Goal: Task Accomplishment & Management: Manage account settings

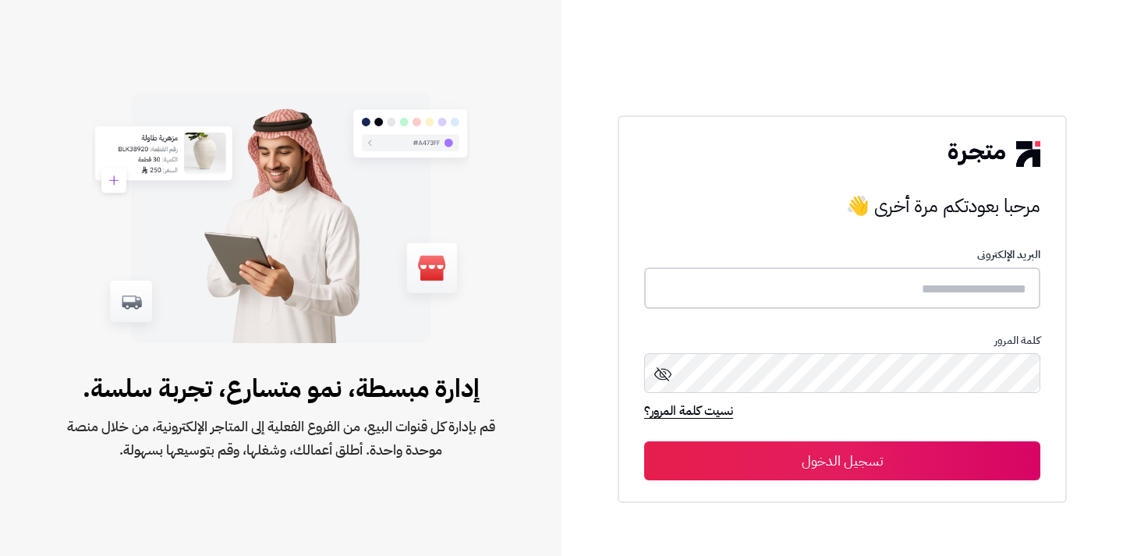
type input "**********"
click at [787, 464] on button "تسجيل الدخول" at bounding box center [842, 461] width 396 height 39
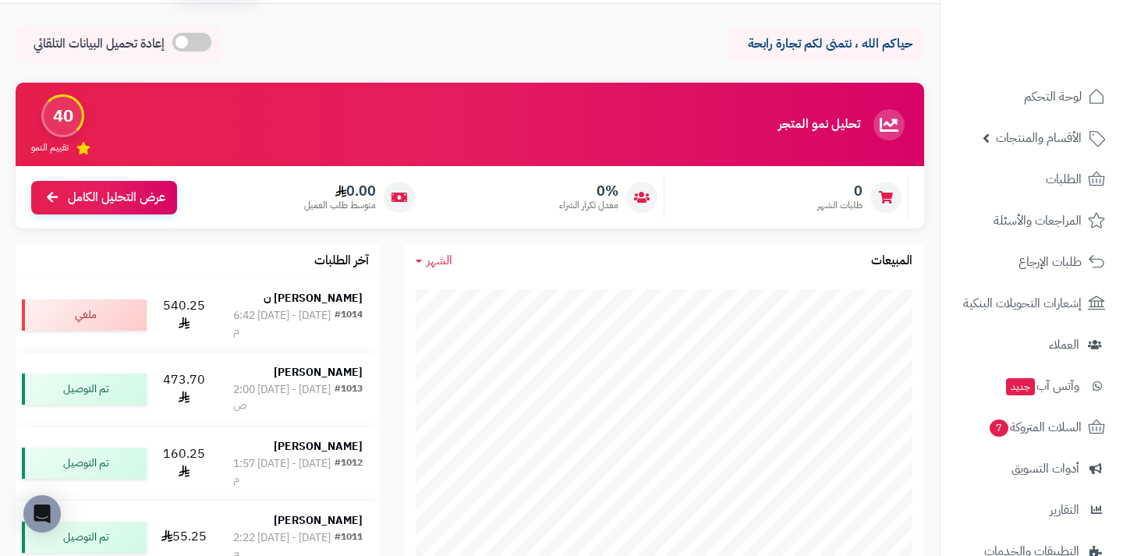
scroll to position [59, 0]
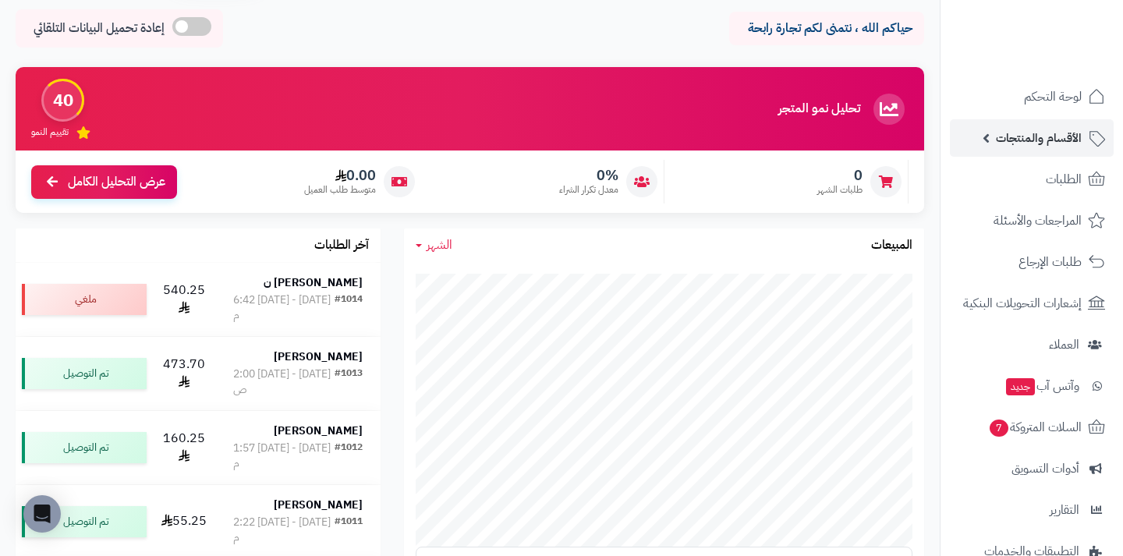
click at [1040, 136] on span "الأقسام والمنتجات" at bounding box center [1039, 138] width 86 height 22
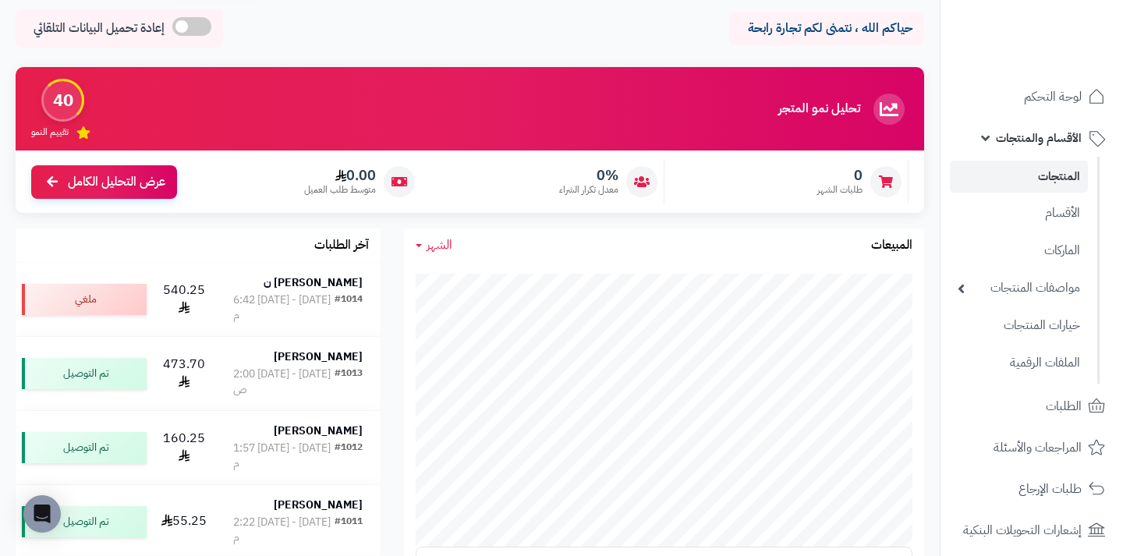
click at [1024, 176] on link "المنتجات" at bounding box center [1019, 177] width 138 height 32
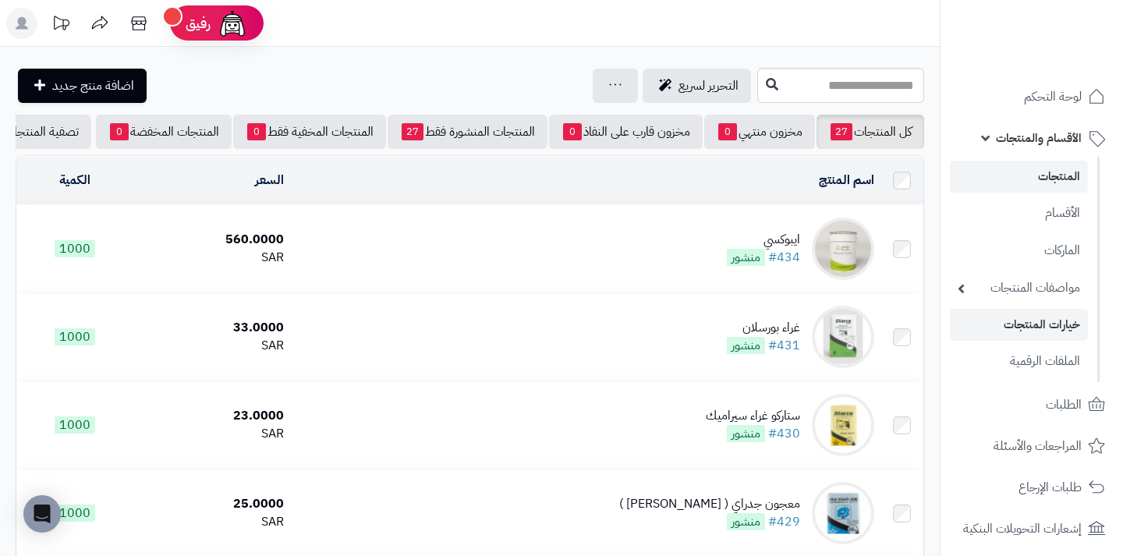
scroll to position [43, 0]
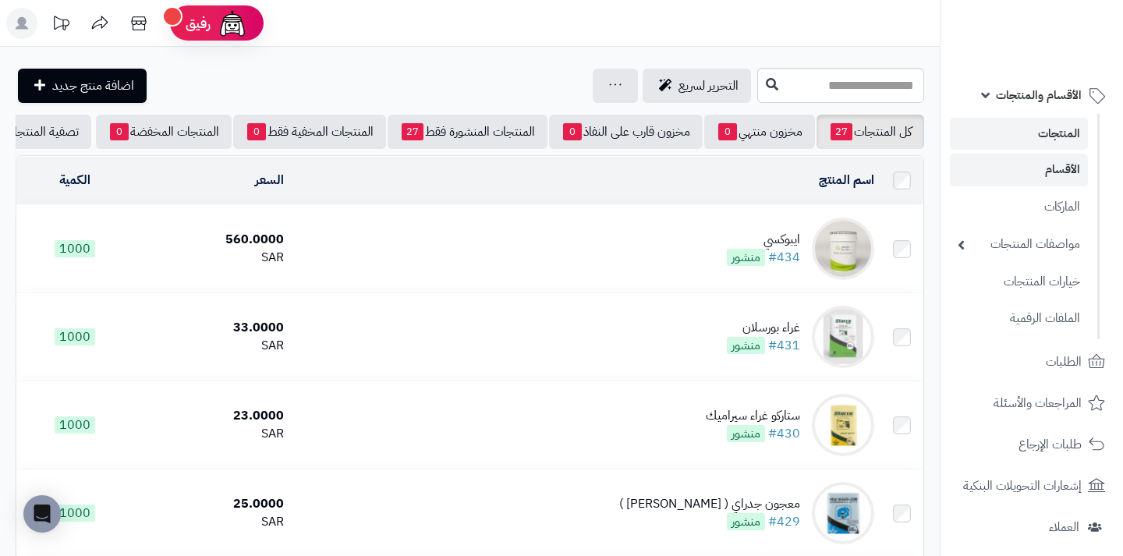
click at [1037, 179] on link "الأقسام" at bounding box center [1019, 170] width 138 height 32
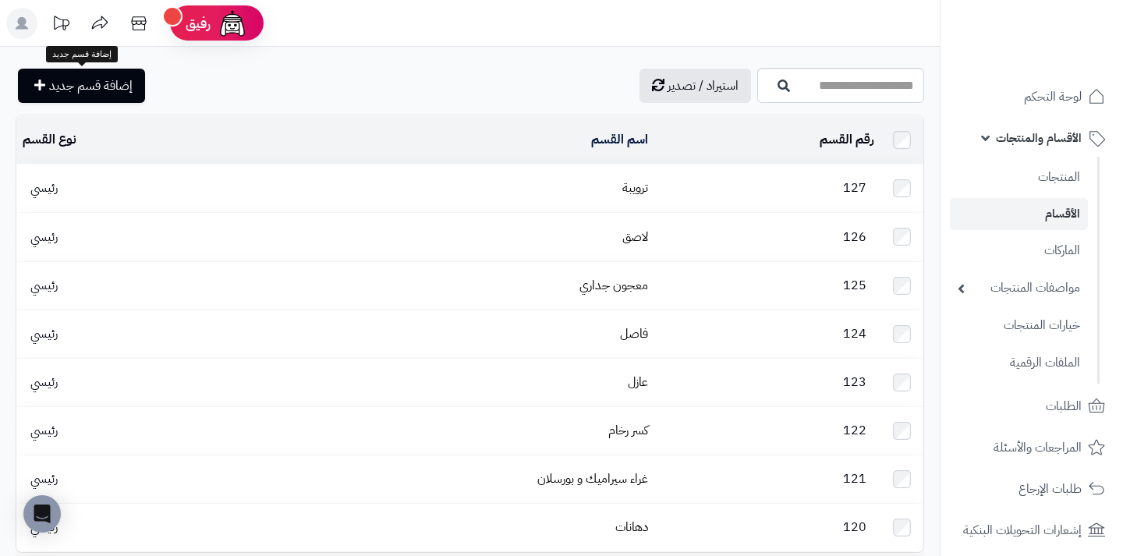
click at [46, 86] on link "إضافة قسم جديد" at bounding box center [81, 86] width 127 height 34
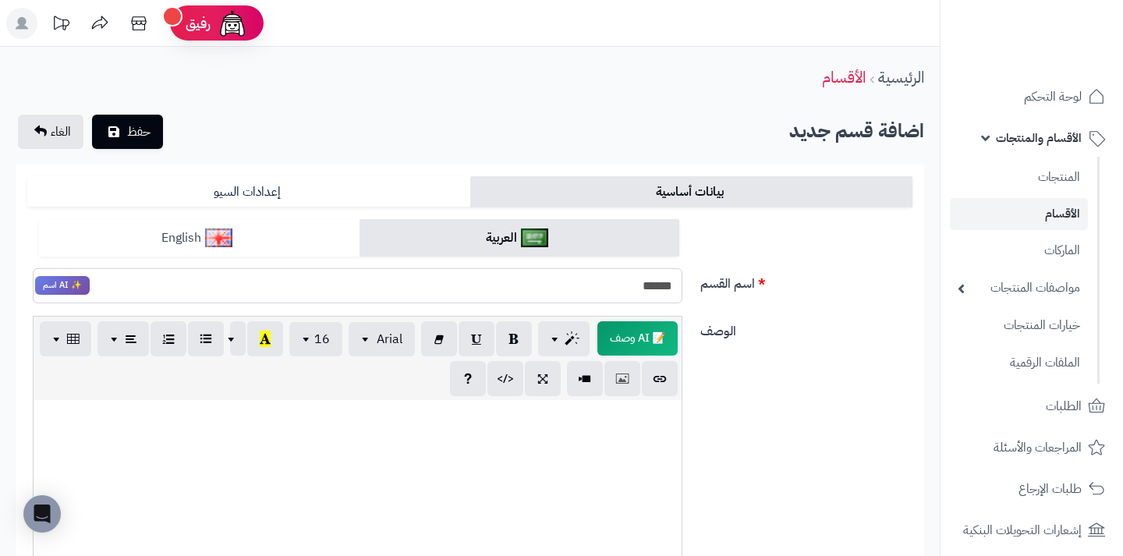
type input "******"
click at [174, 239] on link "English" at bounding box center [199, 238] width 321 height 38
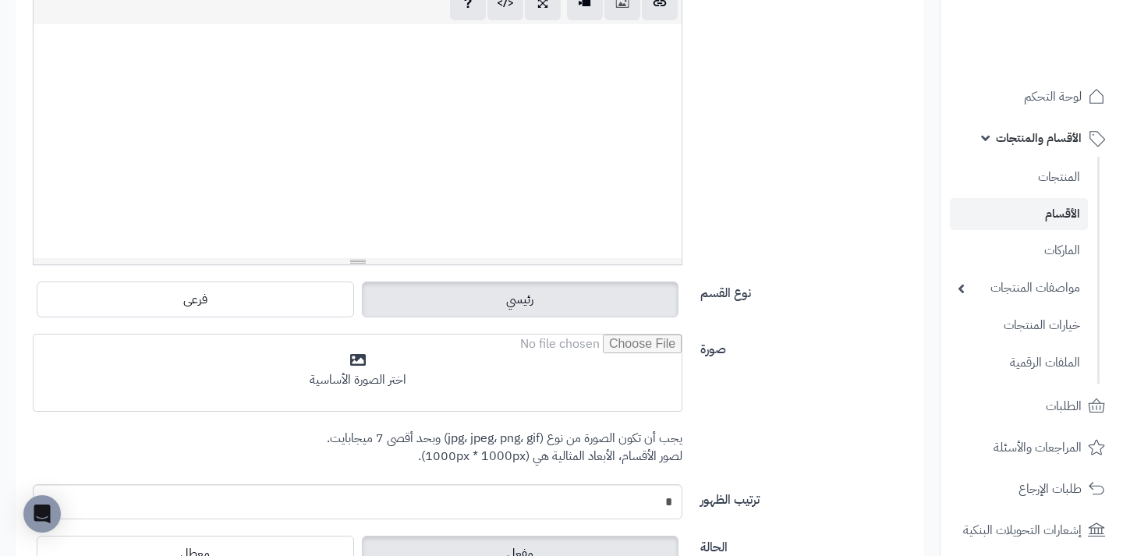
scroll to position [381, 0]
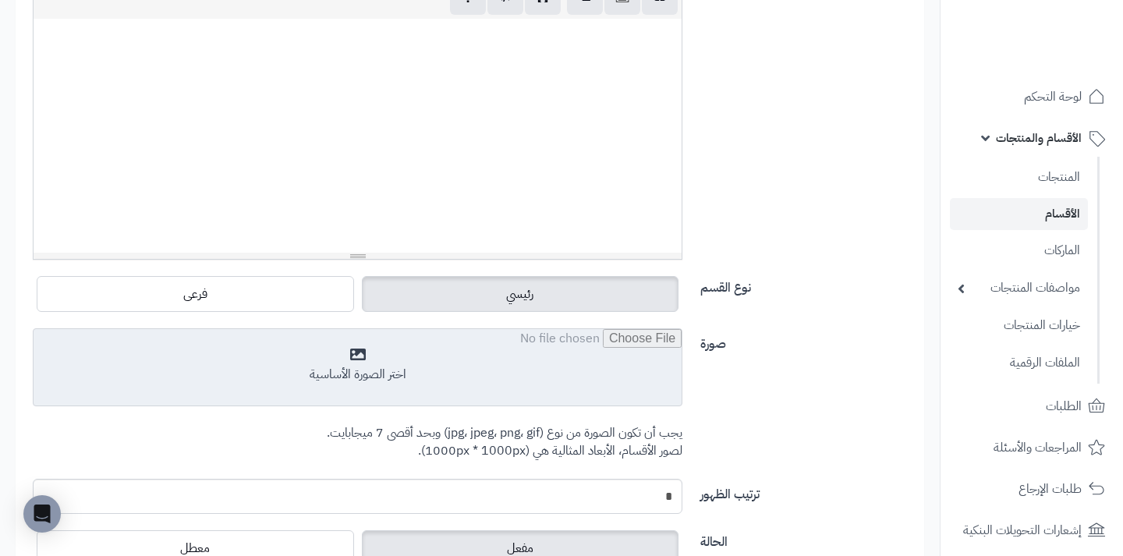
type input "******"
click at [552, 364] on input "file" at bounding box center [358, 368] width 648 height 78
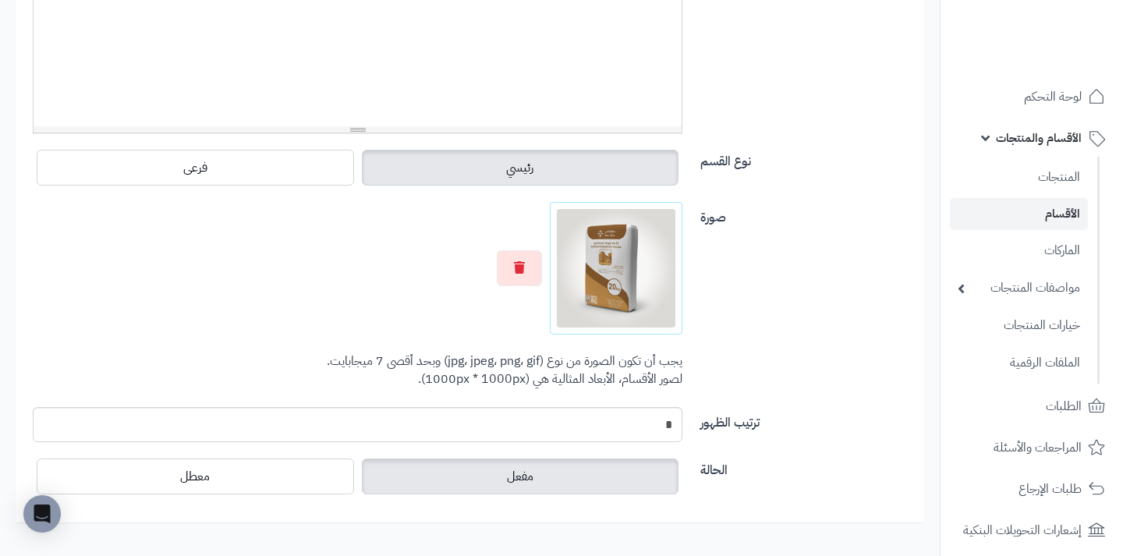
scroll to position [506, 0]
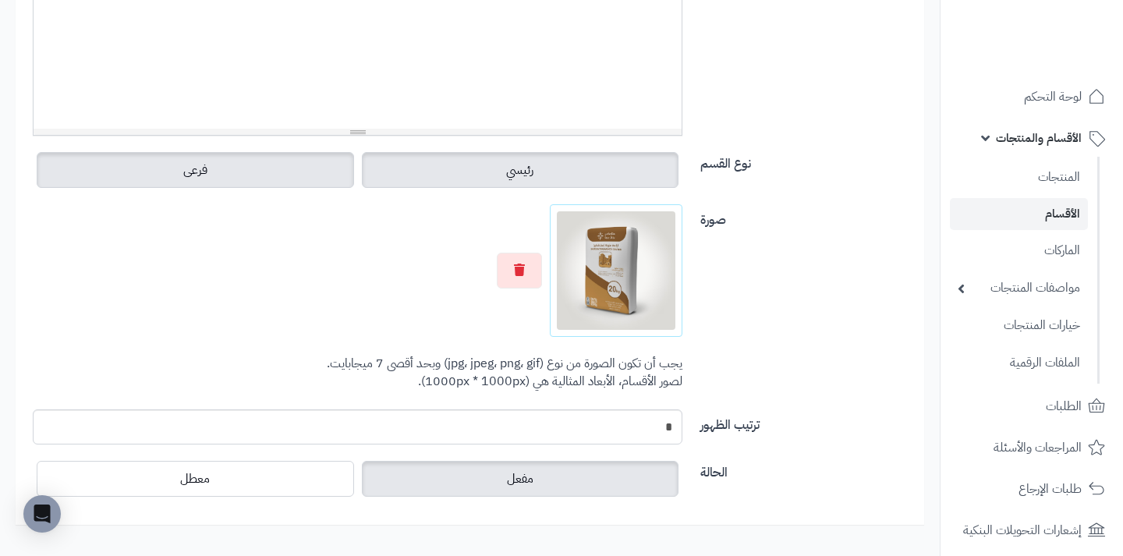
click at [285, 183] on label "فرعى" at bounding box center [196, 170] width 318 height 36
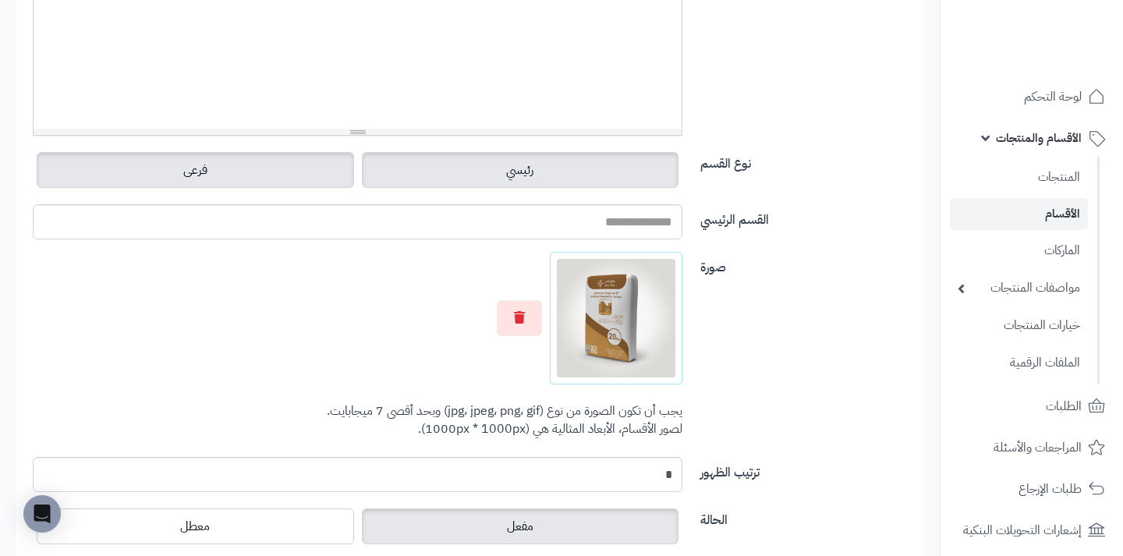
click at [464, 183] on label "رئيسي" at bounding box center [521, 170] width 318 height 36
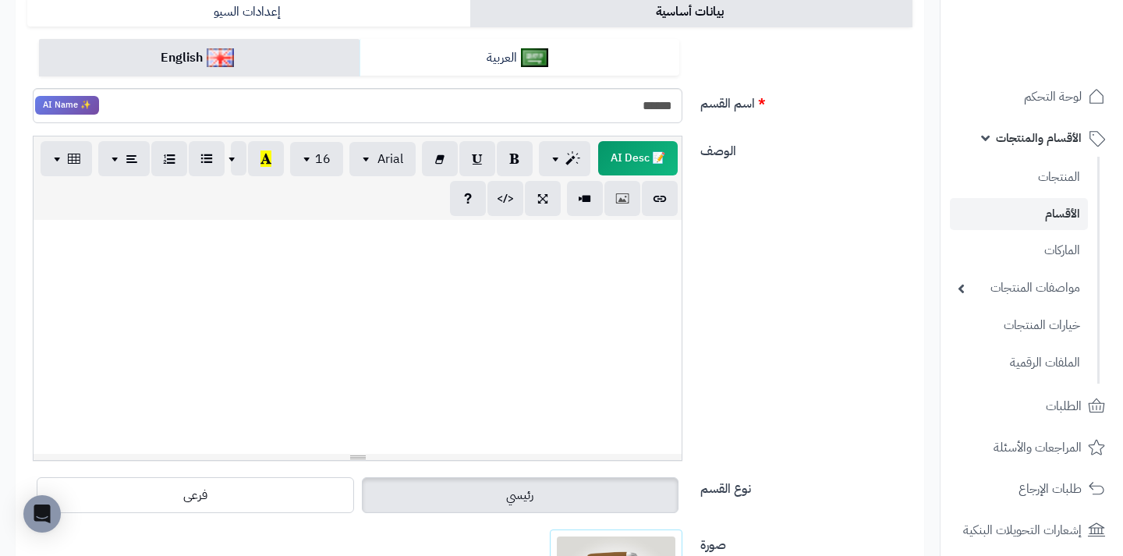
scroll to position [178, 0]
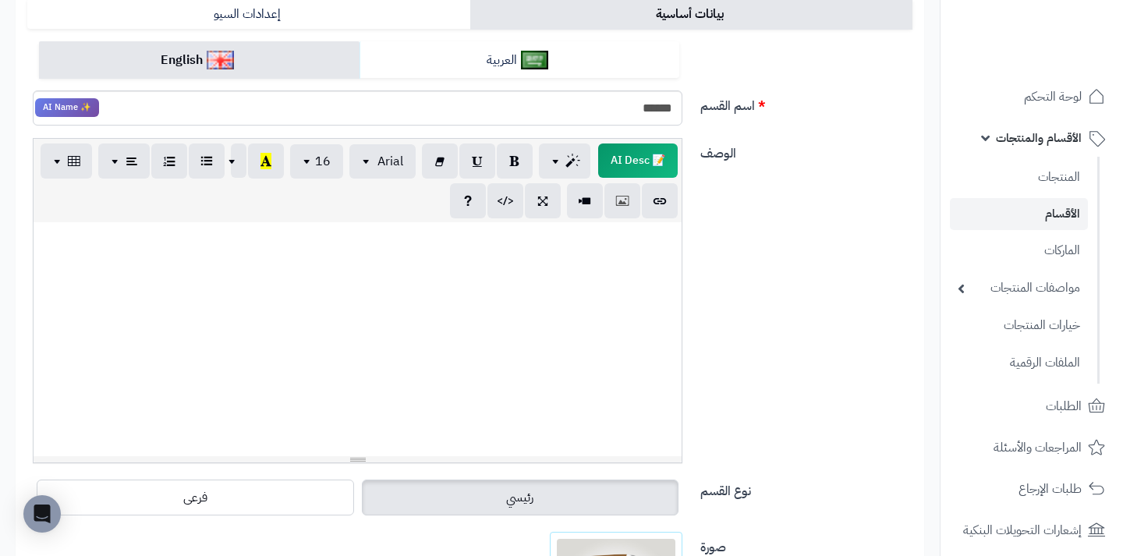
click at [449, 260] on div at bounding box center [358, 339] width 648 height 234
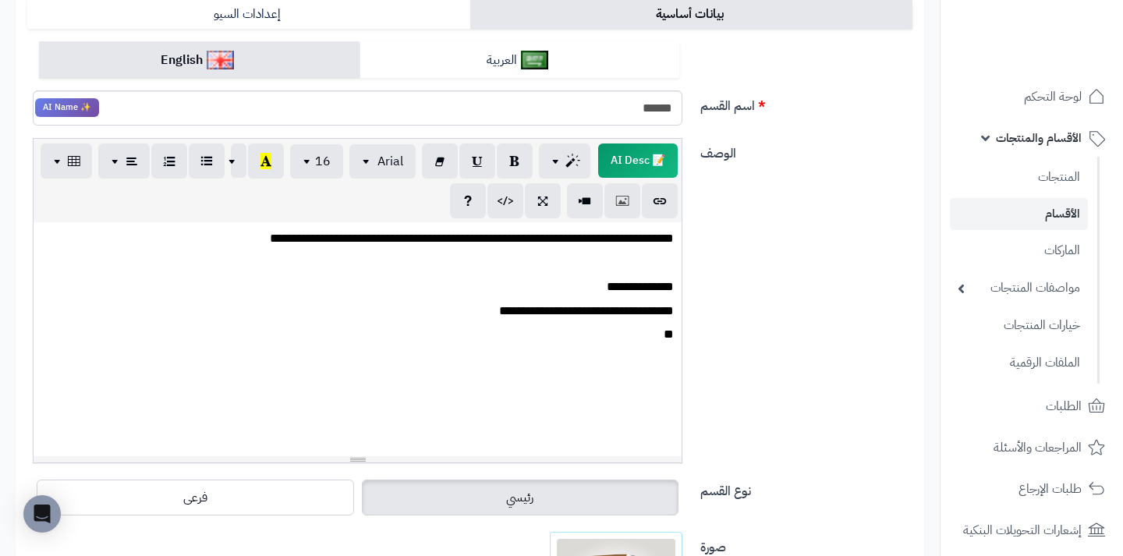
click at [625, 311] on p "**********" at bounding box center [357, 311] width 633 height 17
click at [635, 339] on p "**" at bounding box center [357, 334] width 633 height 17
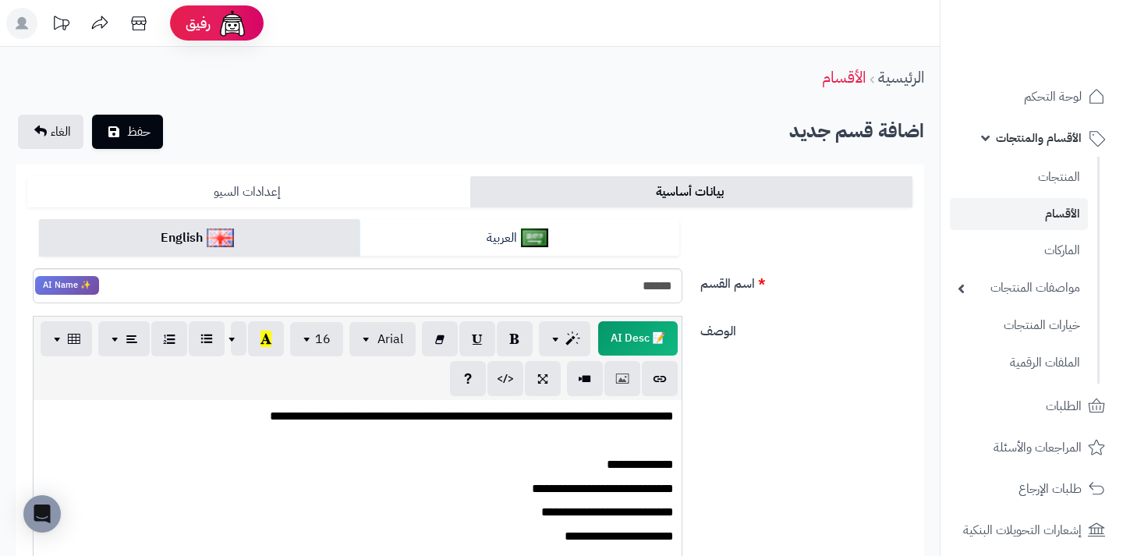
scroll to position [0, 0]
click at [131, 135] on span "حفظ" at bounding box center [138, 131] width 23 height 19
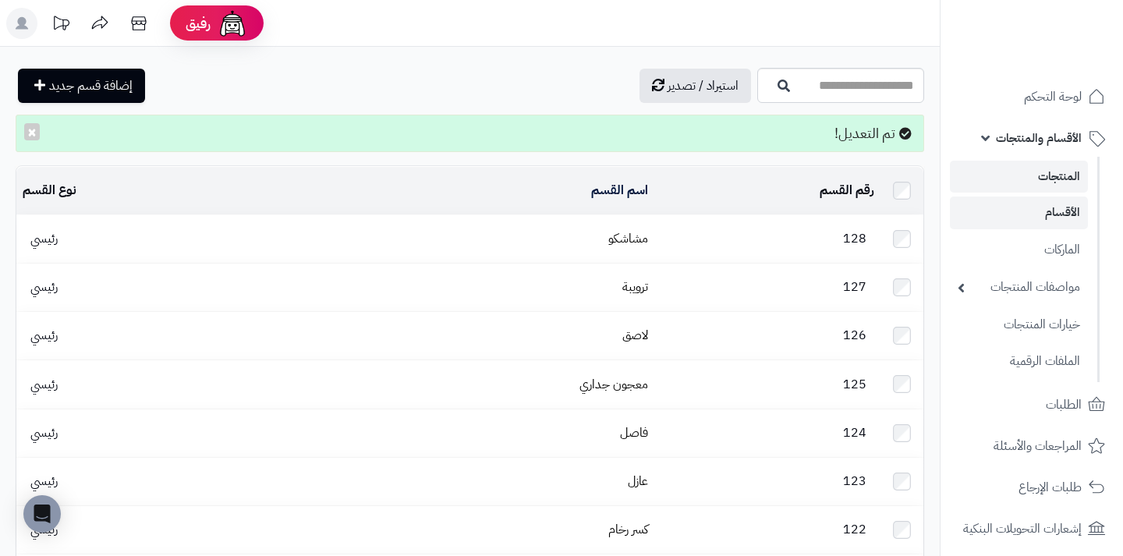
click at [1015, 183] on link "المنتجات" at bounding box center [1019, 177] width 138 height 32
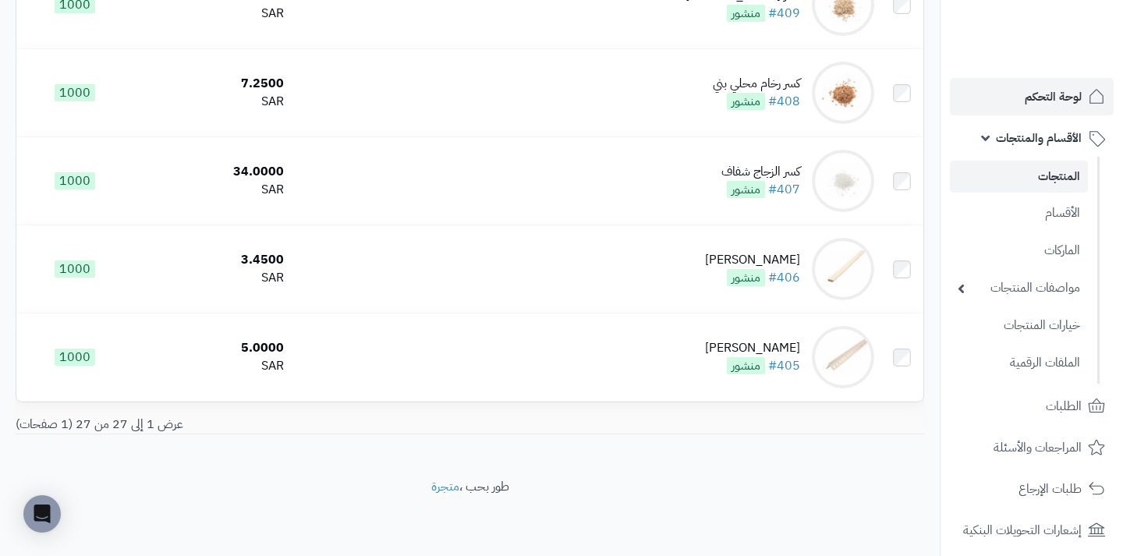
scroll to position [2194, 0]
click at [1070, 101] on span "لوحة التحكم" at bounding box center [1053, 97] width 57 height 22
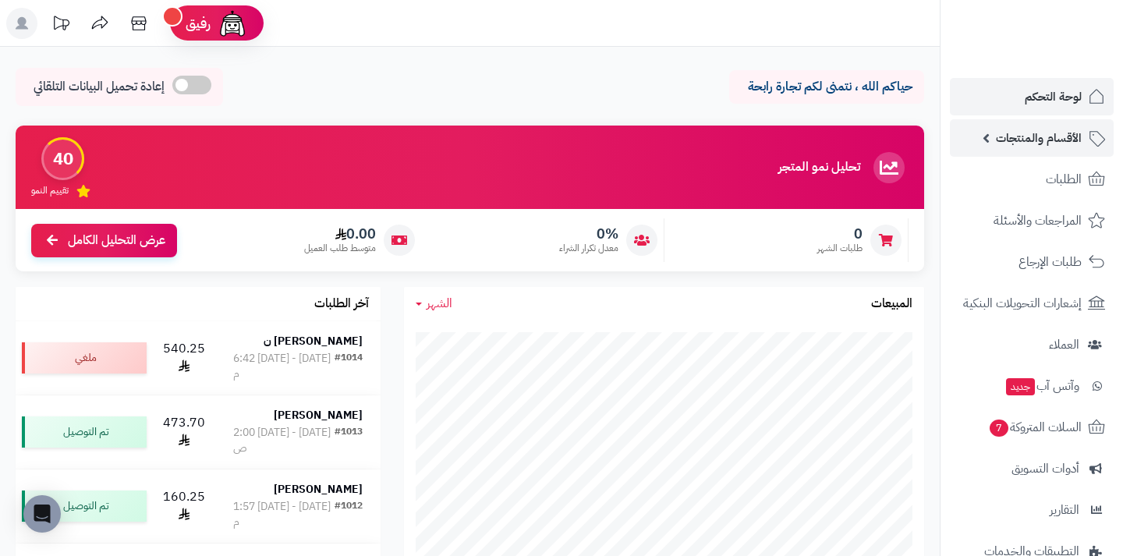
click at [1079, 138] on span "الأقسام والمنتجات" at bounding box center [1039, 138] width 86 height 22
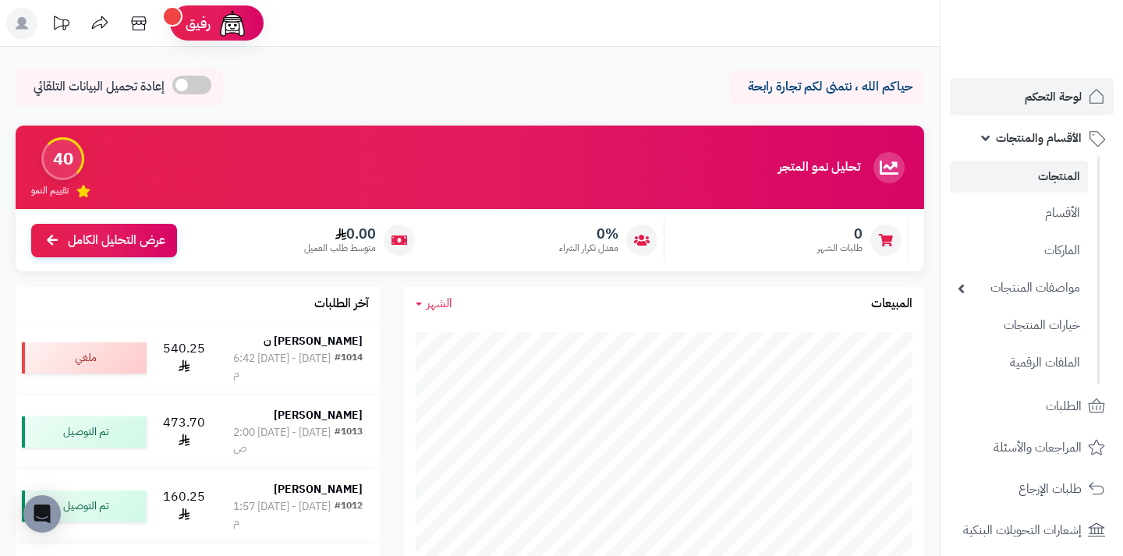
click at [1051, 183] on link "المنتجات" at bounding box center [1019, 177] width 138 height 32
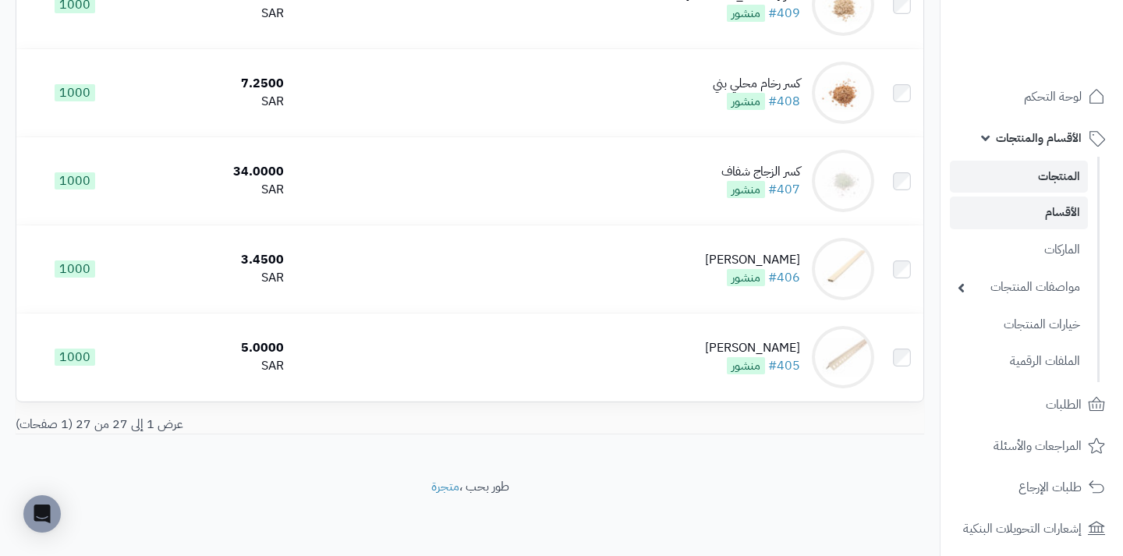
scroll to position [2194, 0]
click at [994, 208] on link "الأقسام" at bounding box center [1019, 213] width 138 height 32
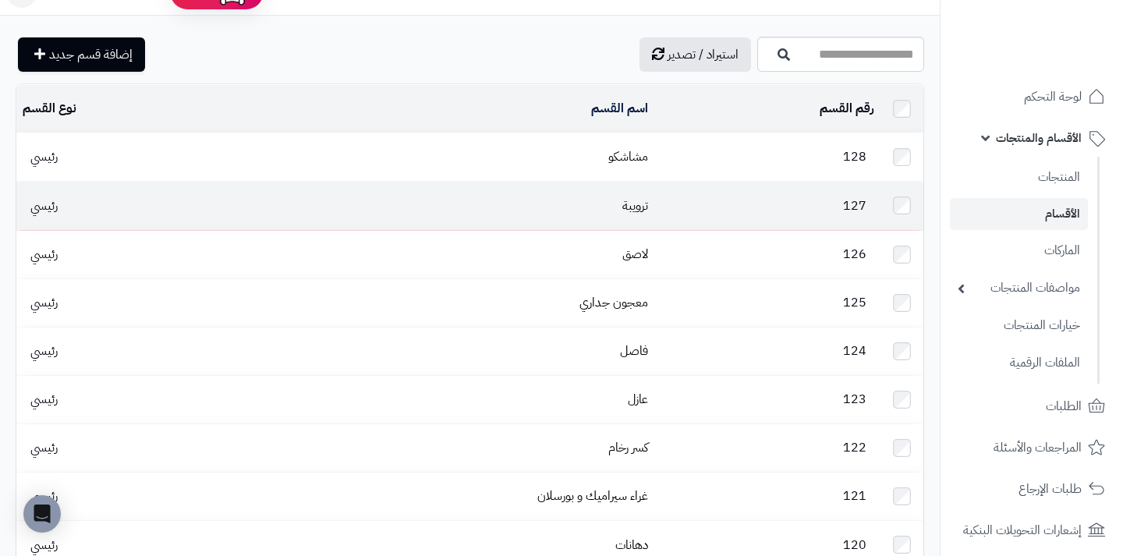
scroll to position [32, 0]
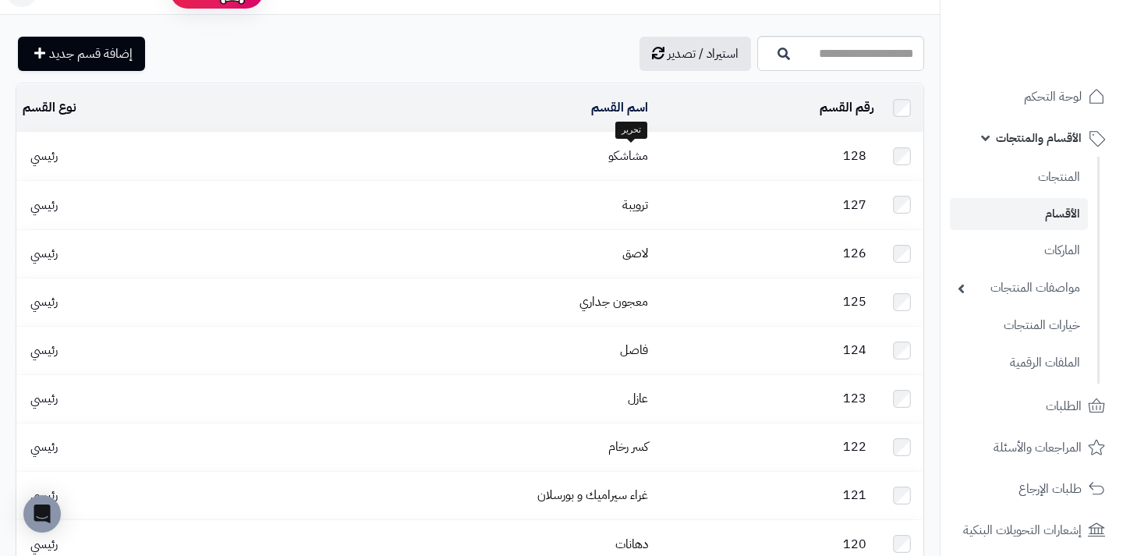
click at [640, 151] on link "مشاشكو" at bounding box center [628, 156] width 40 height 19
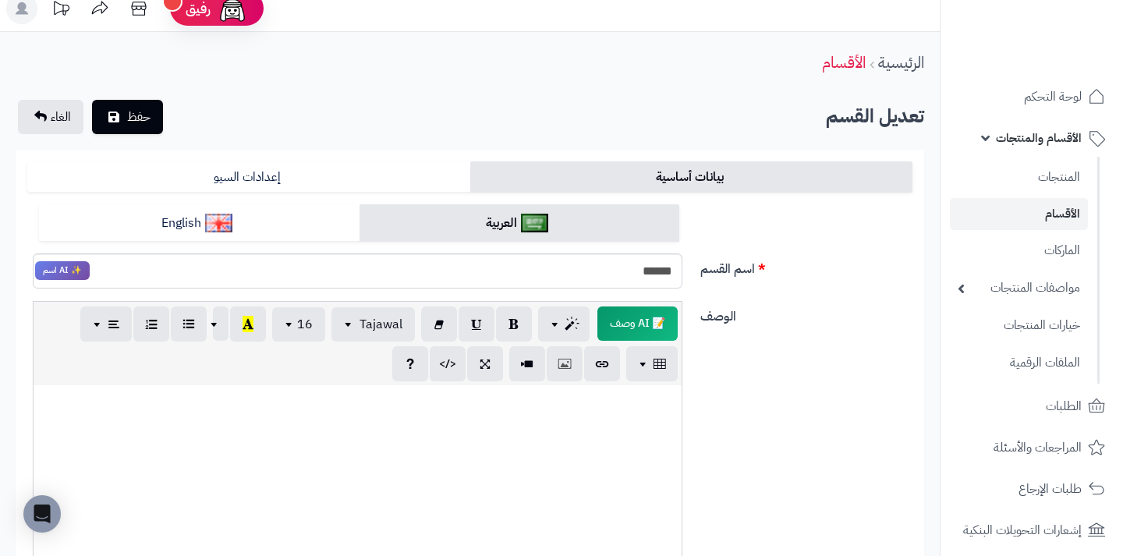
scroll to position [14, 0]
click at [258, 220] on link "English" at bounding box center [199, 224] width 321 height 38
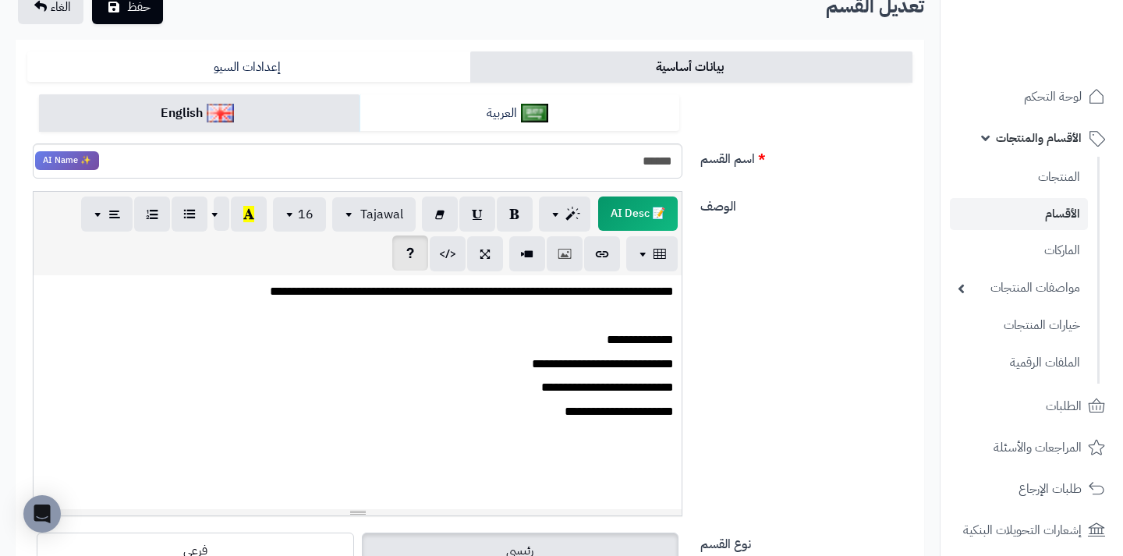
scroll to position [133, 0]
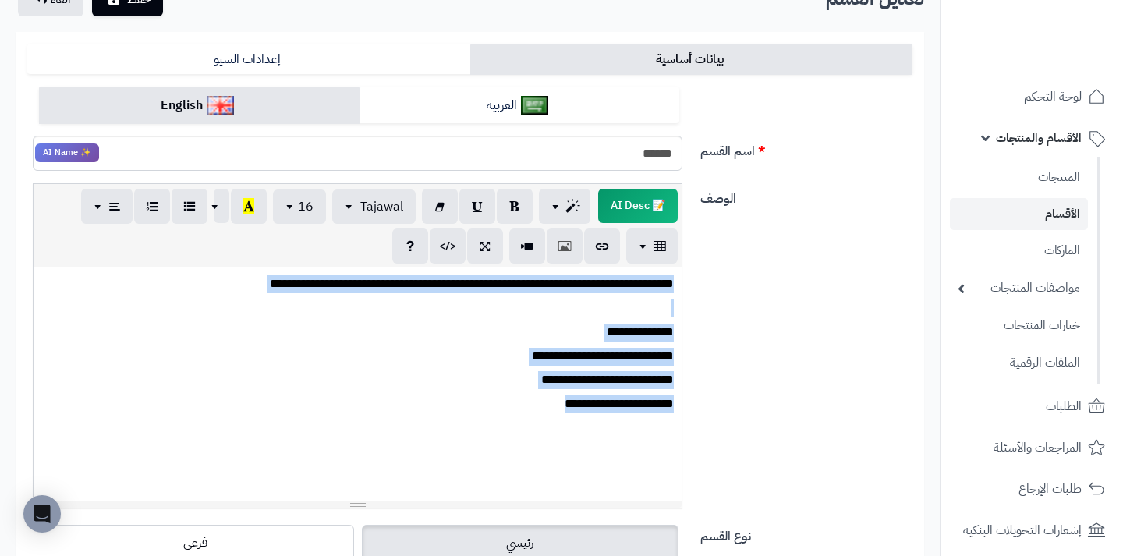
drag, startPoint x: 672, startPoint y: 279, endPoint x: 540, endPoint y: 407, distance: 184.3
click at [540, 407] on div "**********" at bounding box center [358, 385] width 648 height 234
copy div "**********"
click at [519, 106] on link "العربية" at bounding box center [520, 106] width 321 height 38
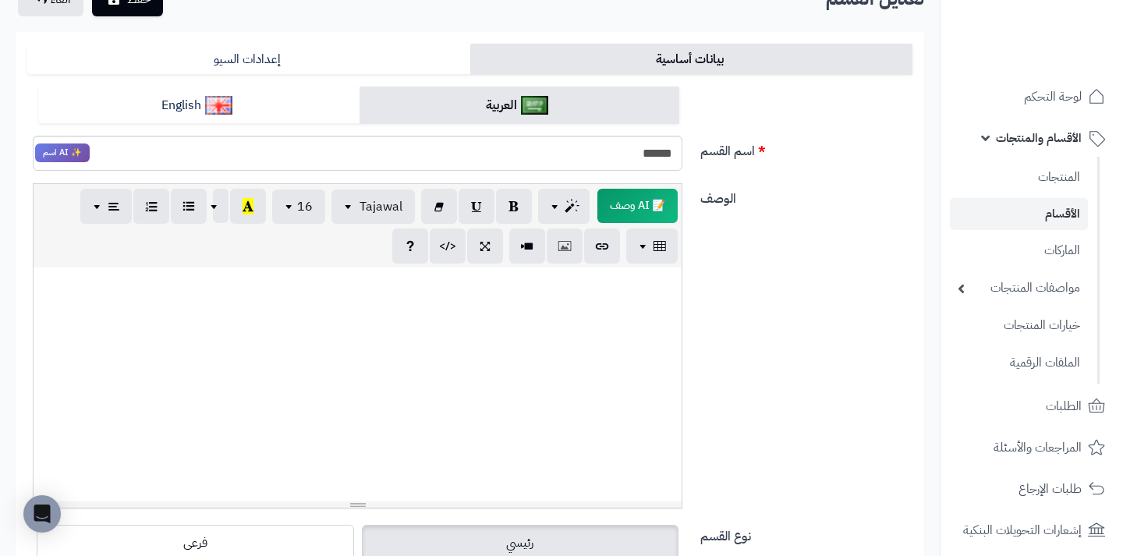
click at [561, 318] on div at bounding box center [358, 385] width 648 height 234
paste div
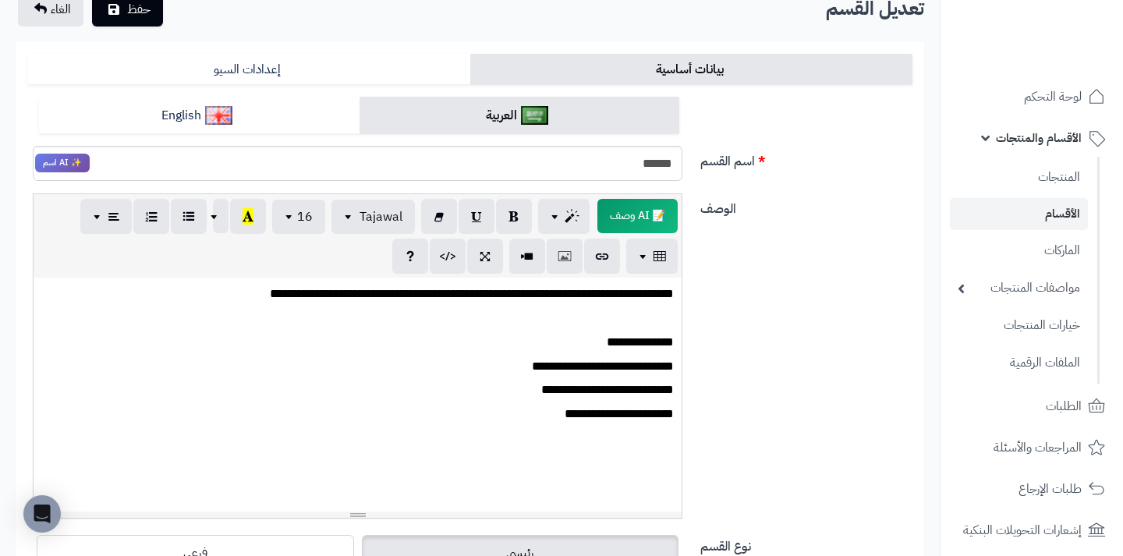
scroll to position [76, 0]
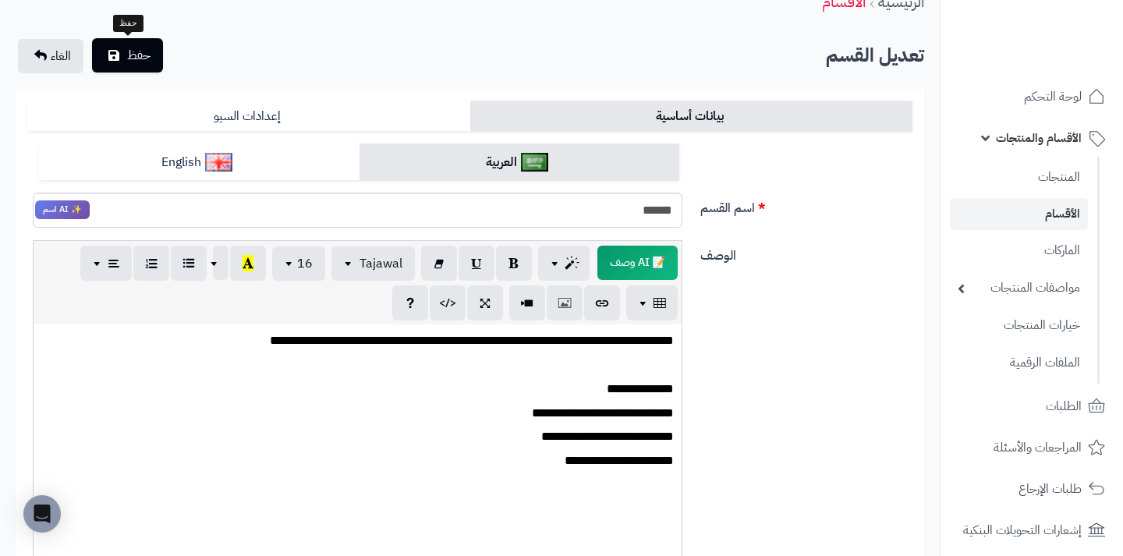
click at [137, 62] on span "حفظ" at bounding box center [138, 55] width 23 height 19
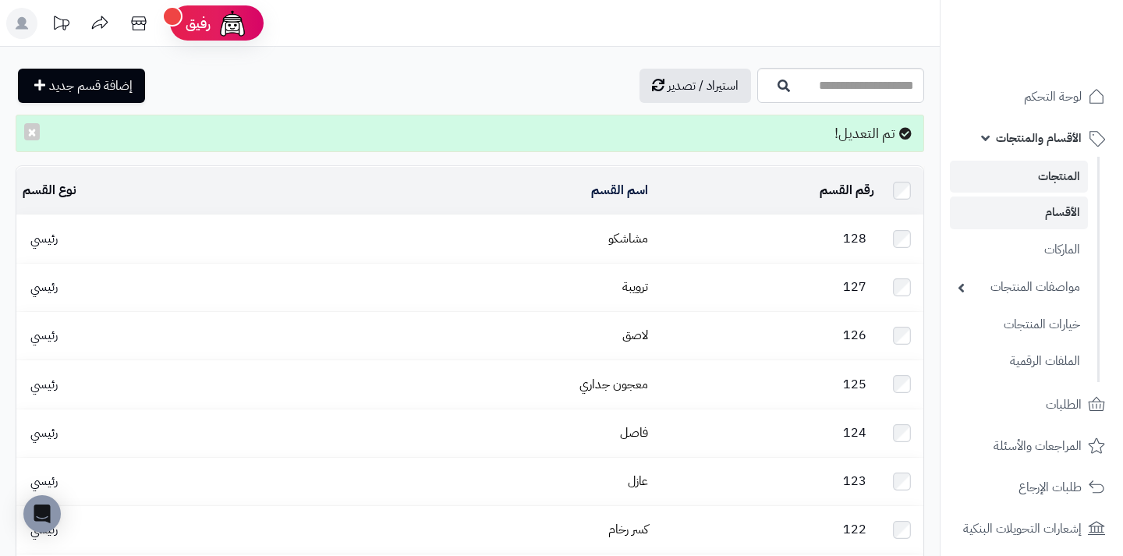
click at [1020, 176] on link "المنتجات" at bounding box center [1019, 177] width 138 height 32
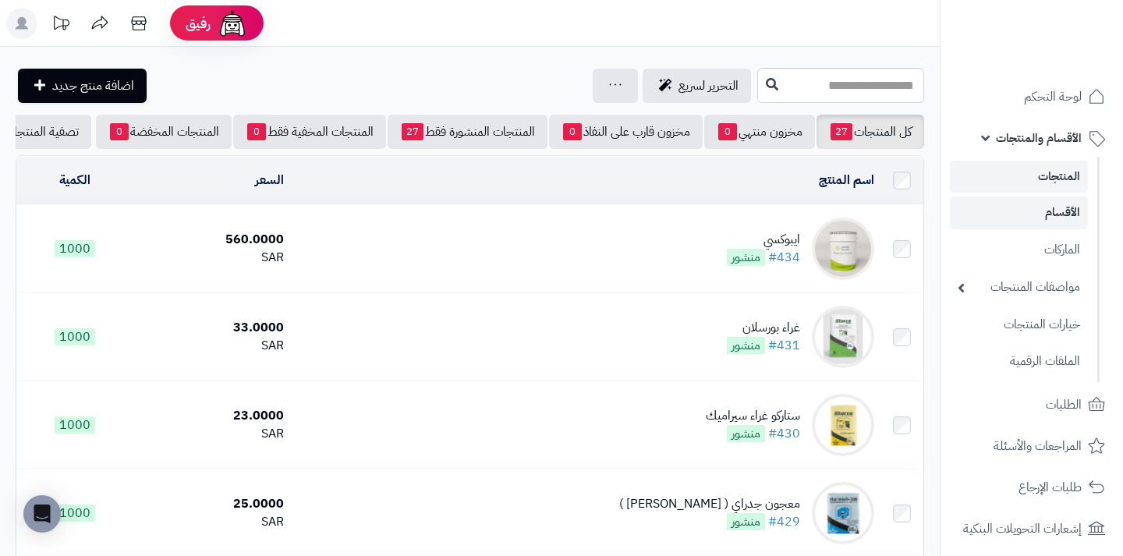
click at [994, 226] on link "الأقسام" at bounding box center [1019, 213] width 138 height 32
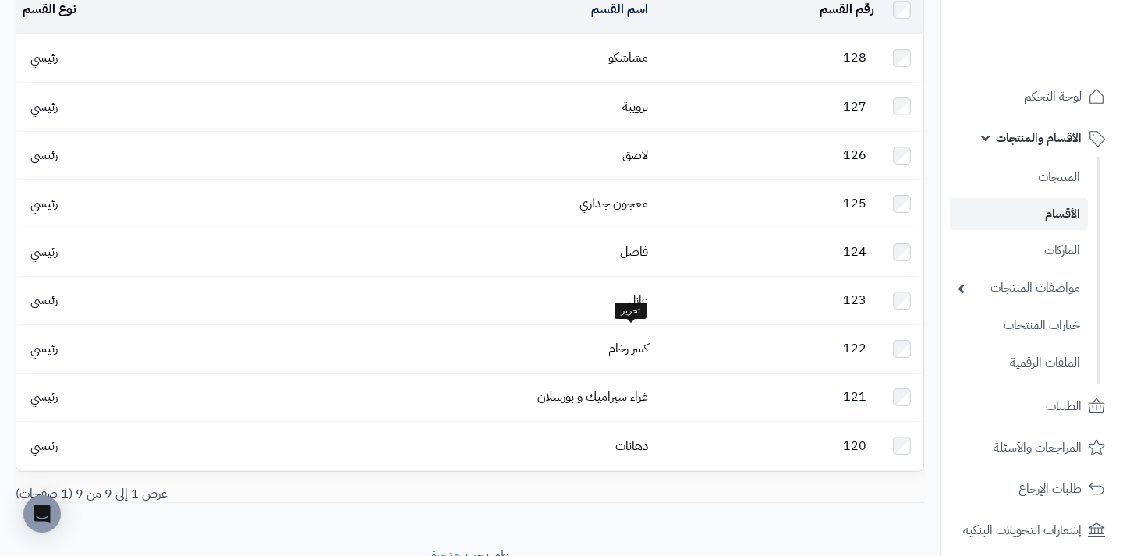
scroll to position [130, 0]
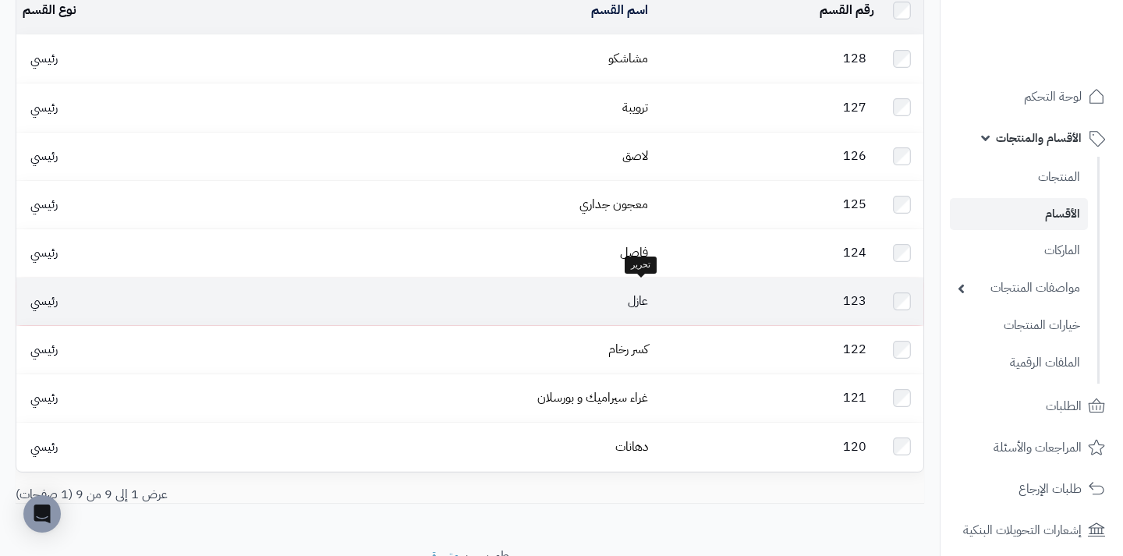
click at [637, 292] on link "عازل" at bounding box center [638, 301] width 20 height 19
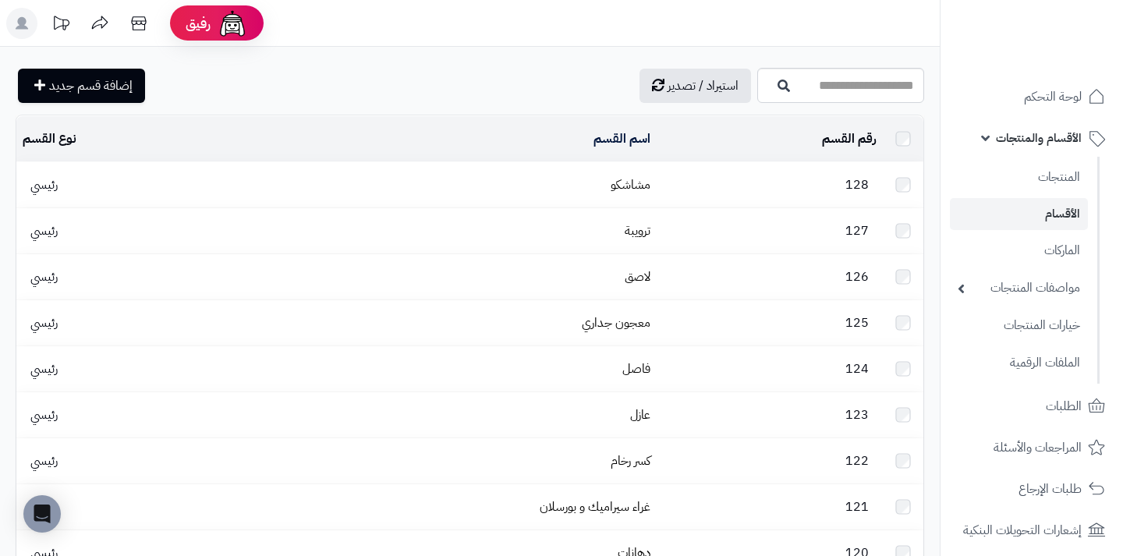
scroll to position [130, 0]
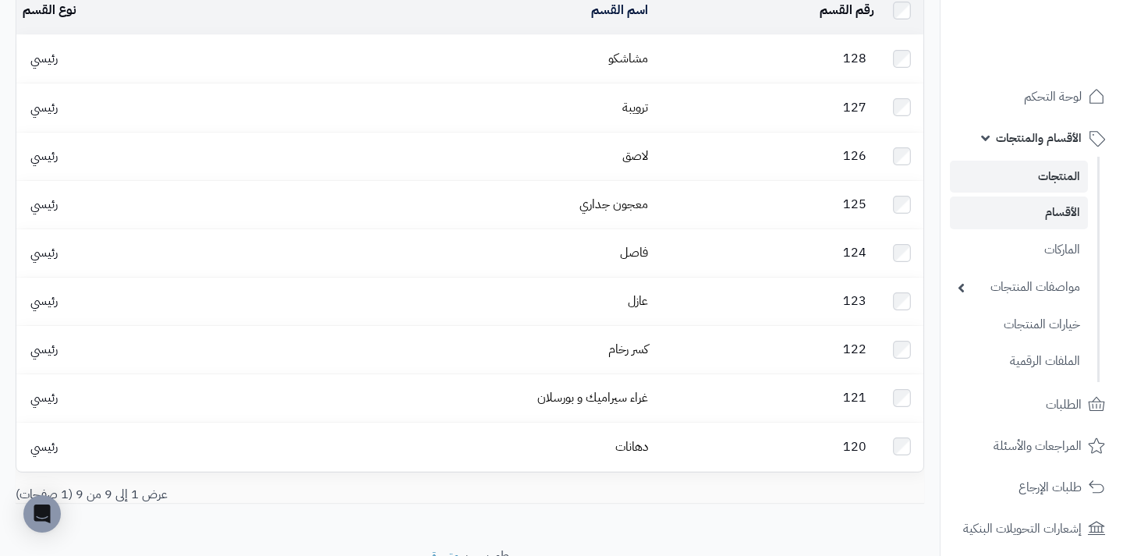
click at [1058, 181] on link "المنتجات" at bounding box center [1019, 177] width 138 height 32
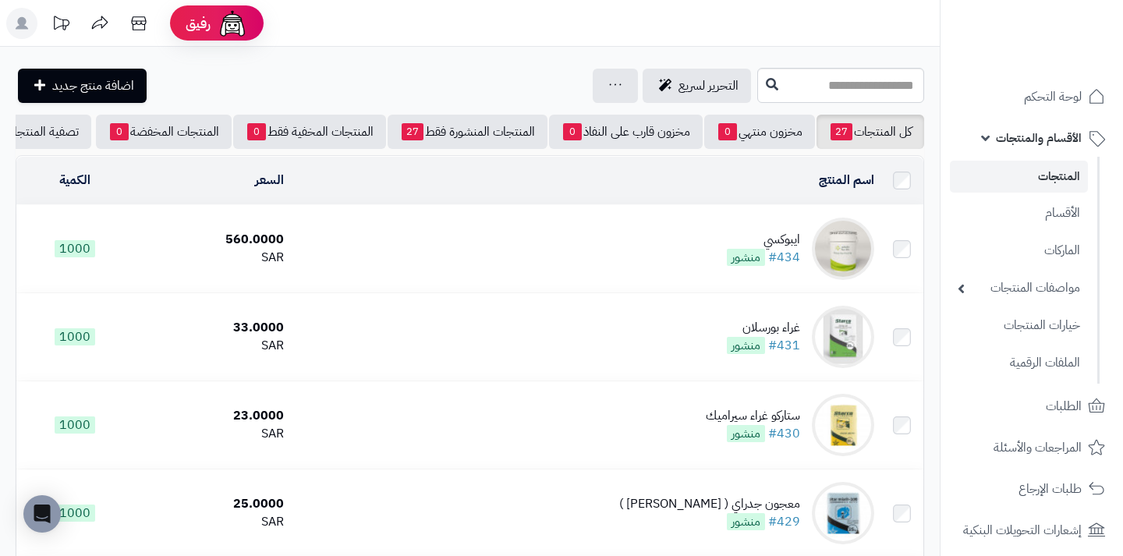
click at [789, 240] on div "ايبوكسي" at bounding box center [763, 240] width 73 height 18
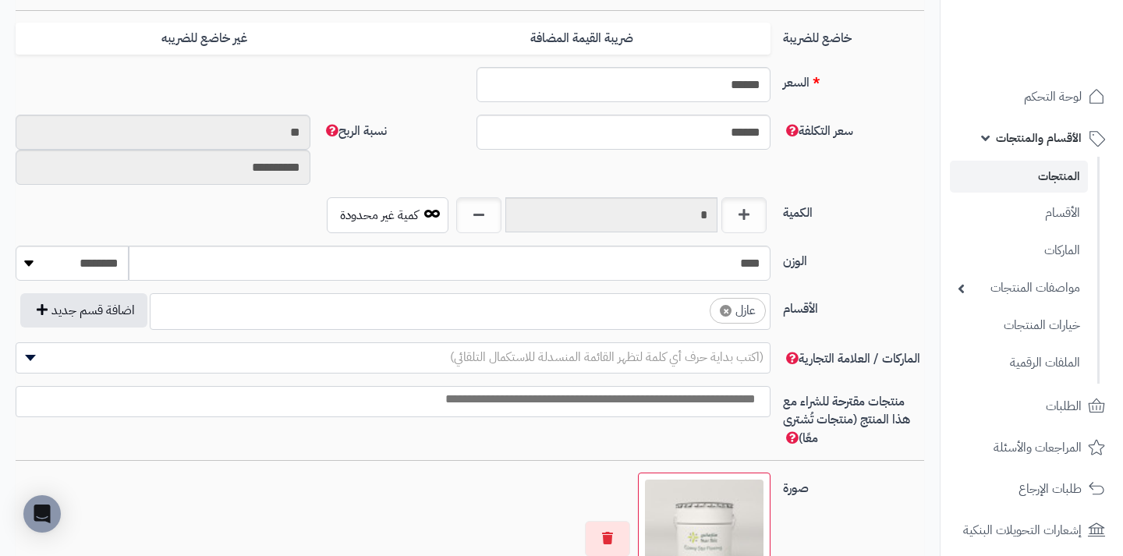
scroll to position [694, -5]
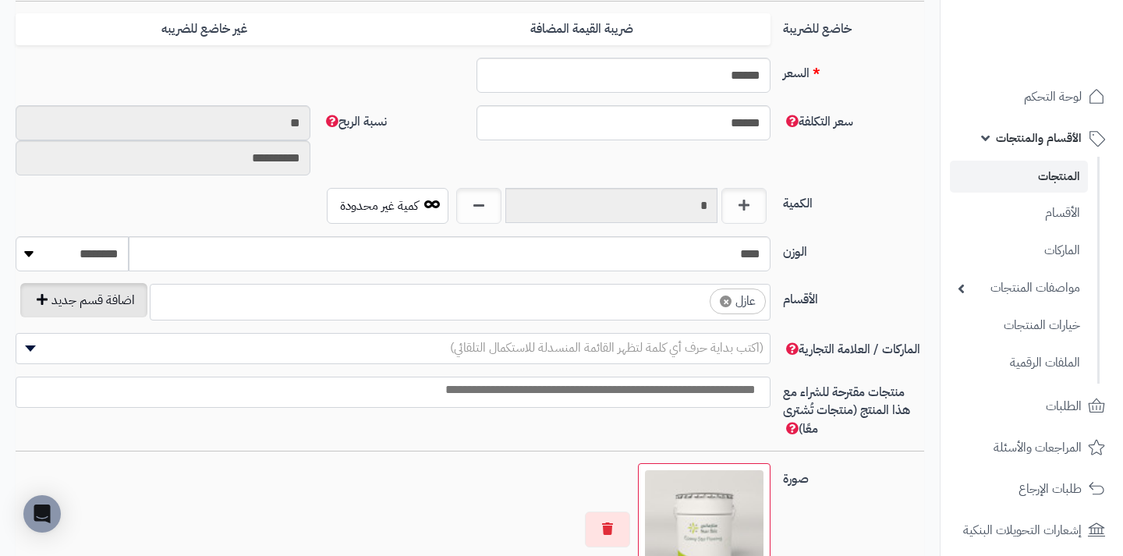
click at [38, 299] on button "اضافة قسم جديد" at bounding box center [83, 300] width 127 height 34
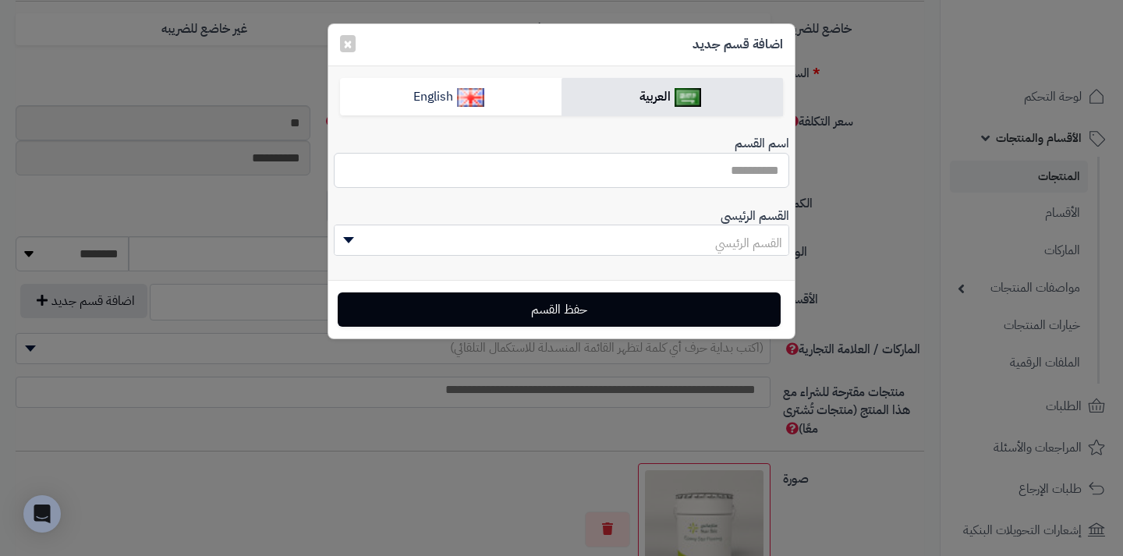
click at [555, 174] on input "اسم القسم" at bounding box center [562, 170] width 456 height 35
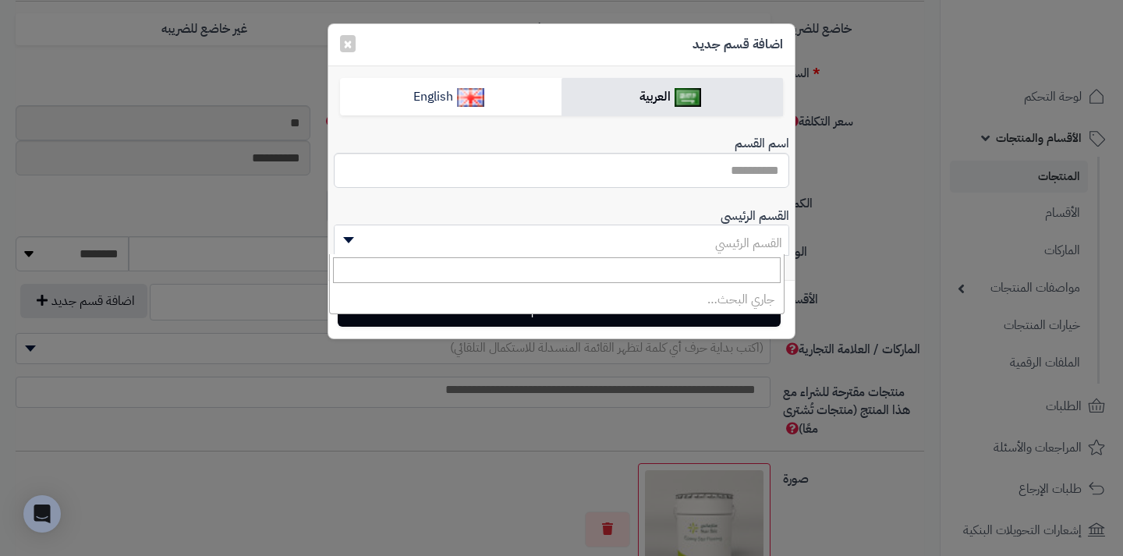
click at [350, 241] on b at bounding box center [348, 240] width 11 height 6
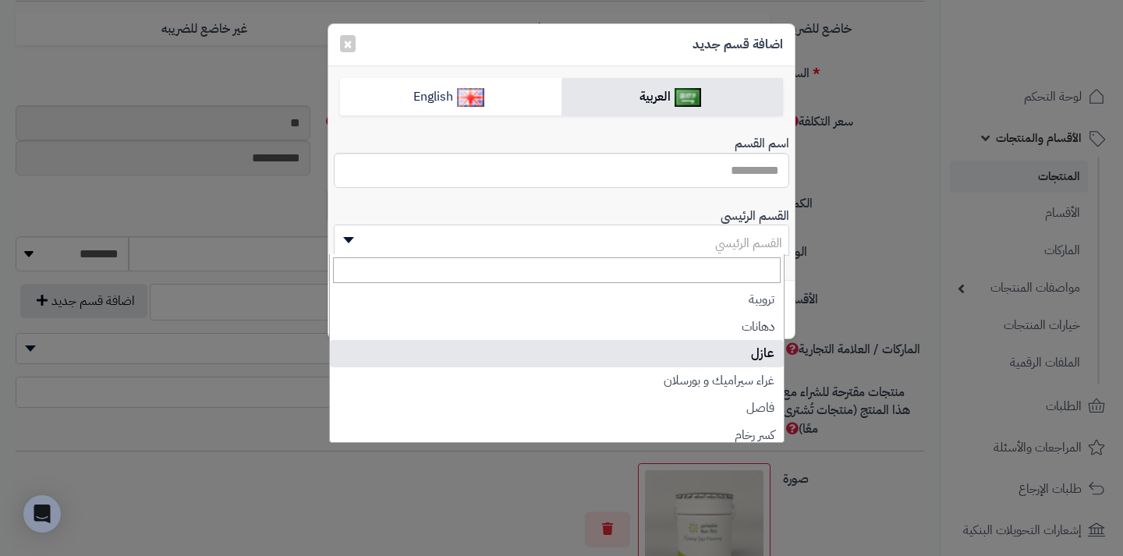
scroll to position [0, 0]
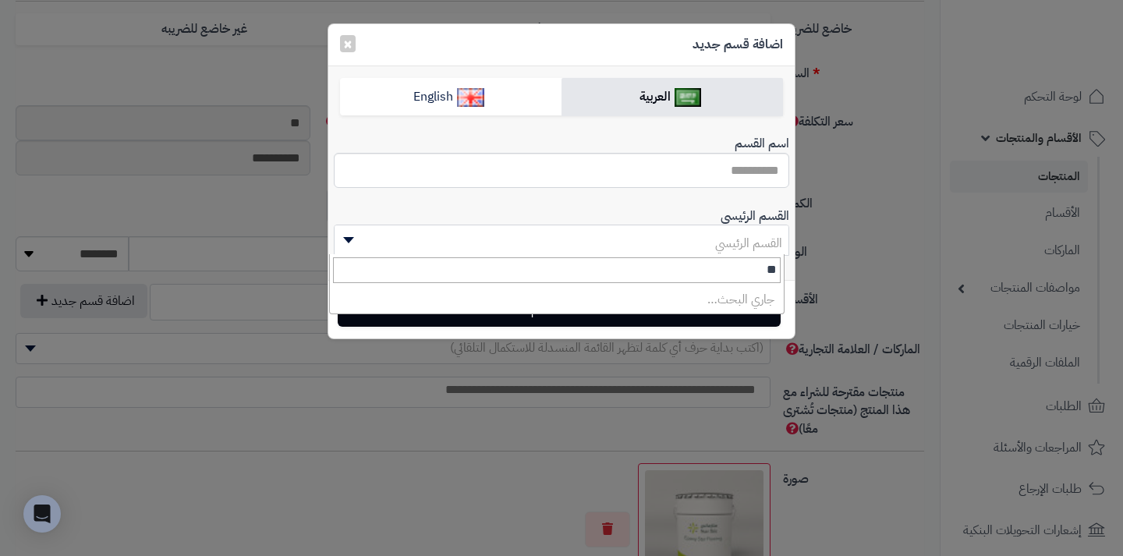
type input "*"
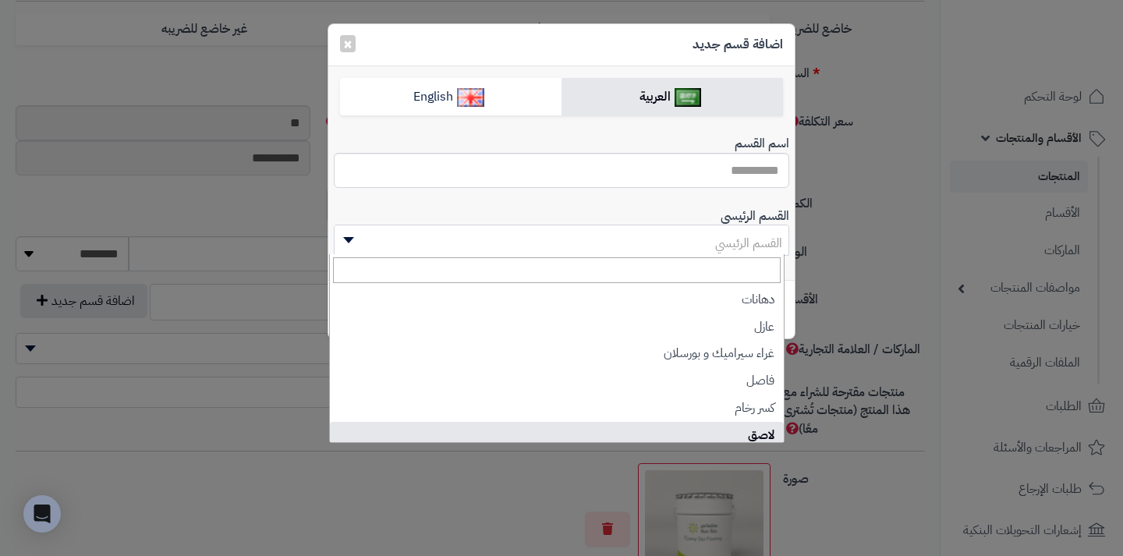
click at [492, 503] on div "اضافة قسم جديد × العربية English اسم القسم الوصف p blockquote pre h1 h2 h3 h4 h…" at bounding box center [561, 278] width 1123 height 556
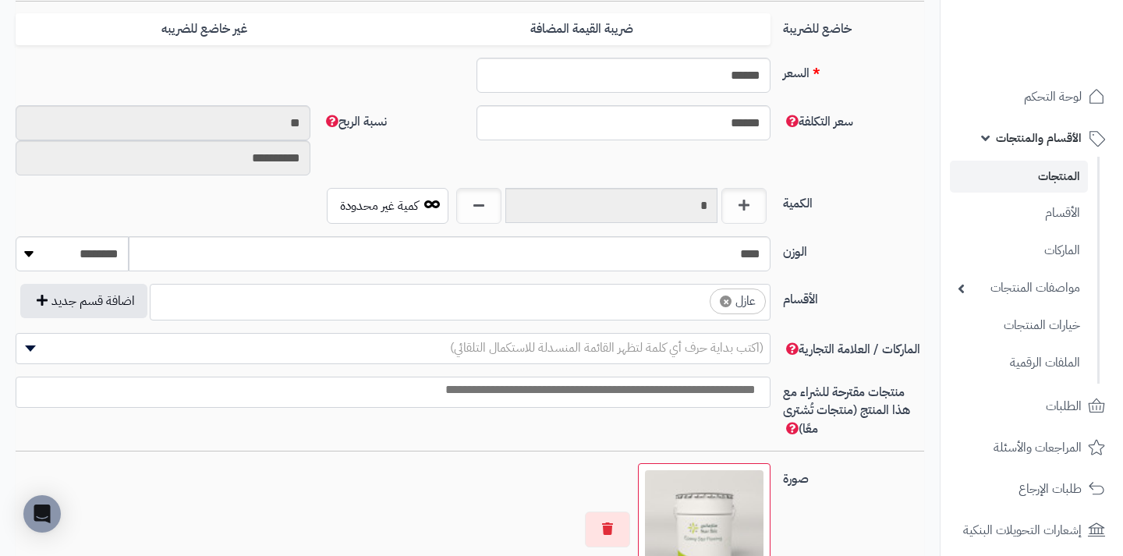
click at [729, 302] on span "×" at bounding box center [726, 302] width 12 height 12
select select
type input "*"
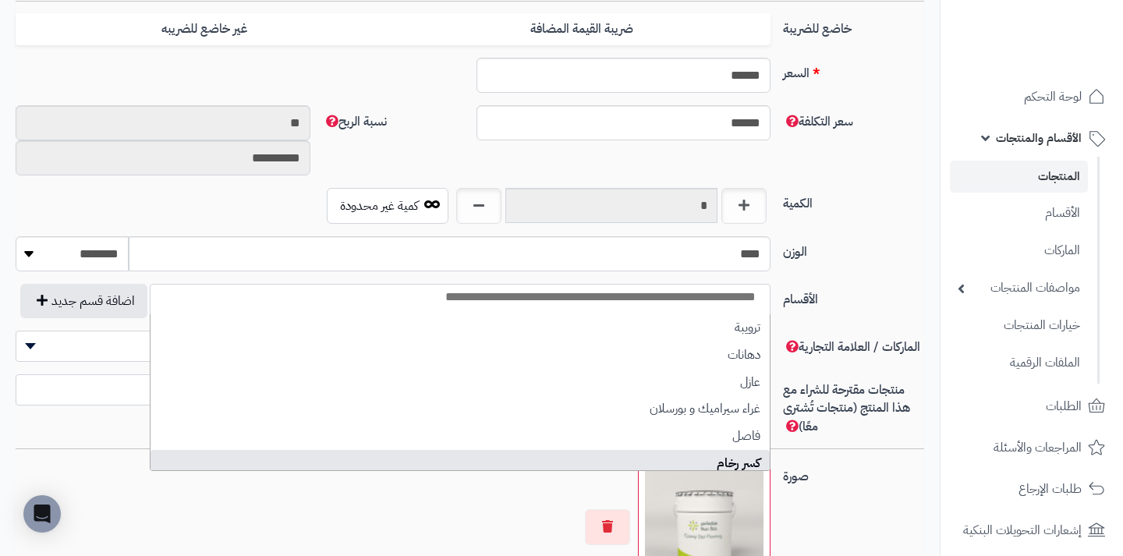
click at [443, 525] on div at bounding box center [393, 527] width 755 height 133
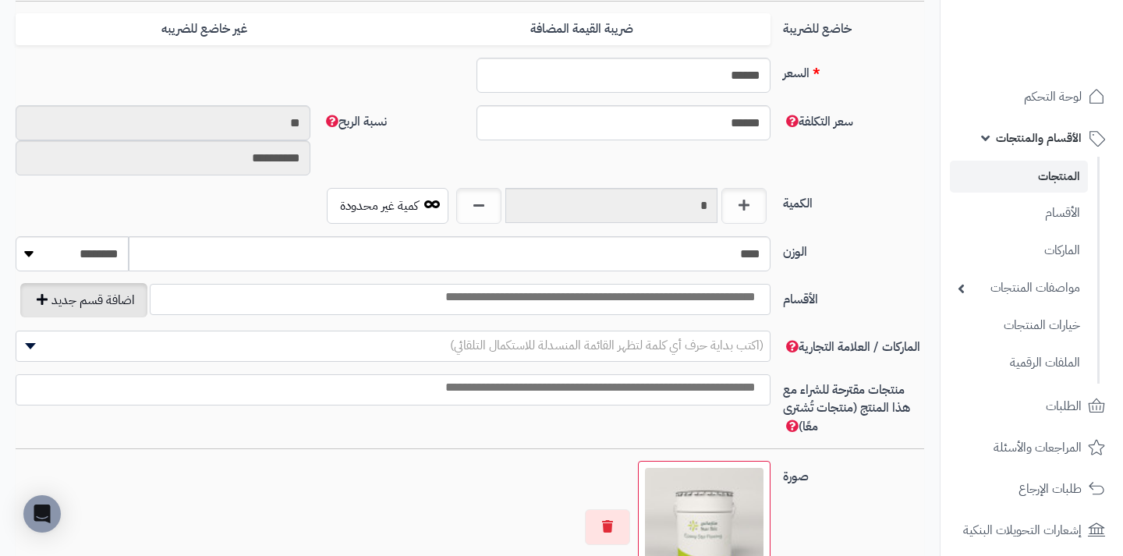
click at [45, 300] on button "اضافة قسم جديد" at bounding box center [83, 300] width 127 height 34
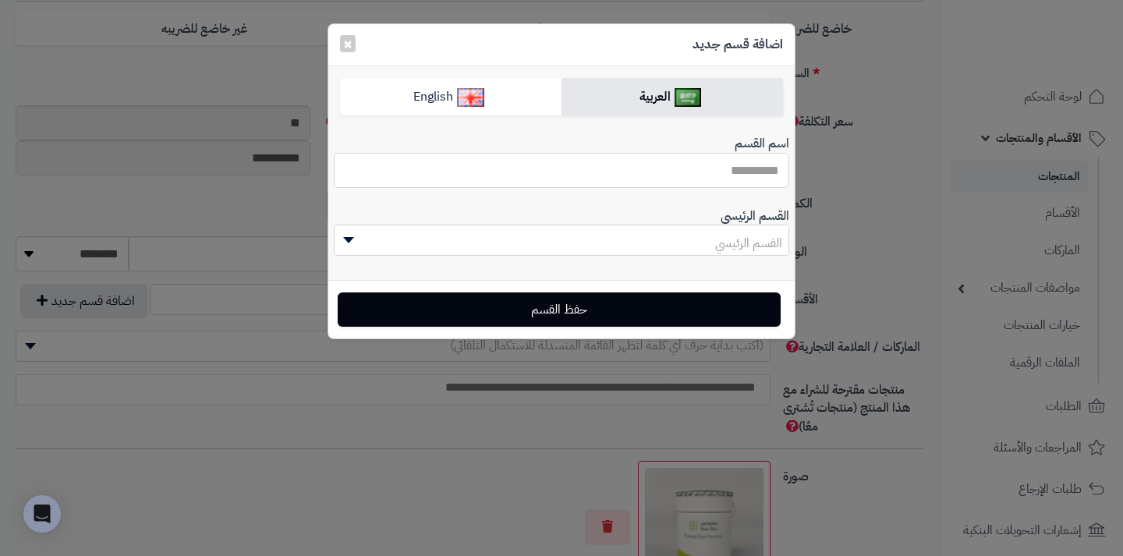
click at [619, 169] on input "اسم القسم" at bounding box center [562, 170] width 456 height 35
type input "*******"
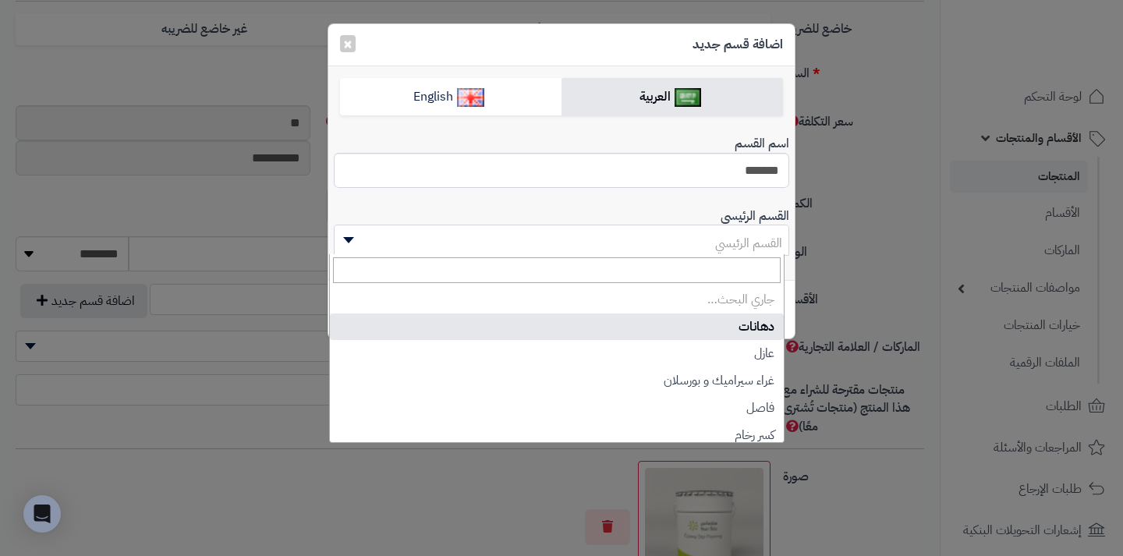
click at [583, 232] on span "القسم الرئيسي" at bounding box center [562, 243] width 454 height 31
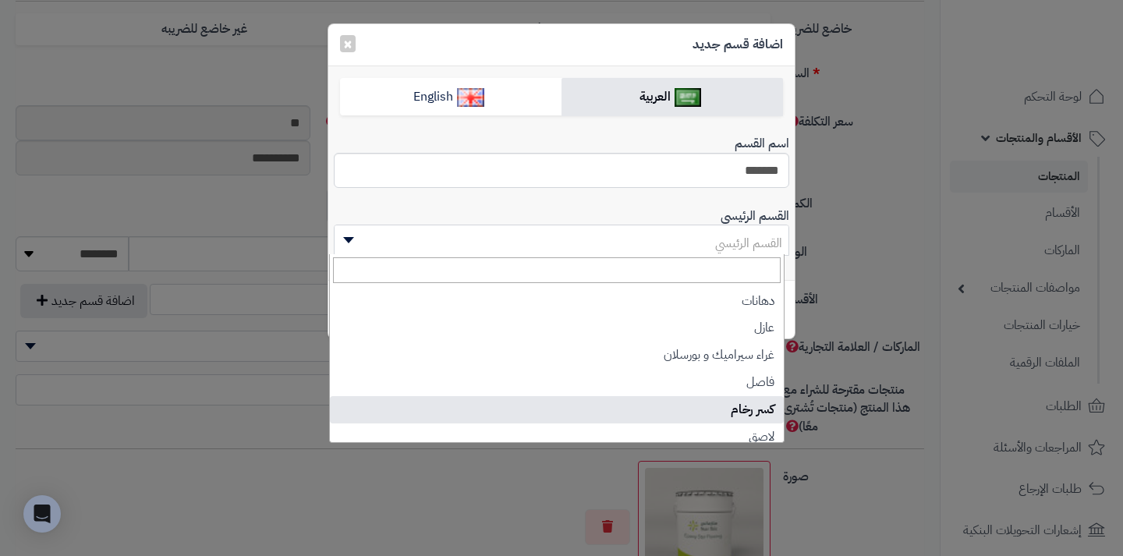
scroll to position [2, 0]
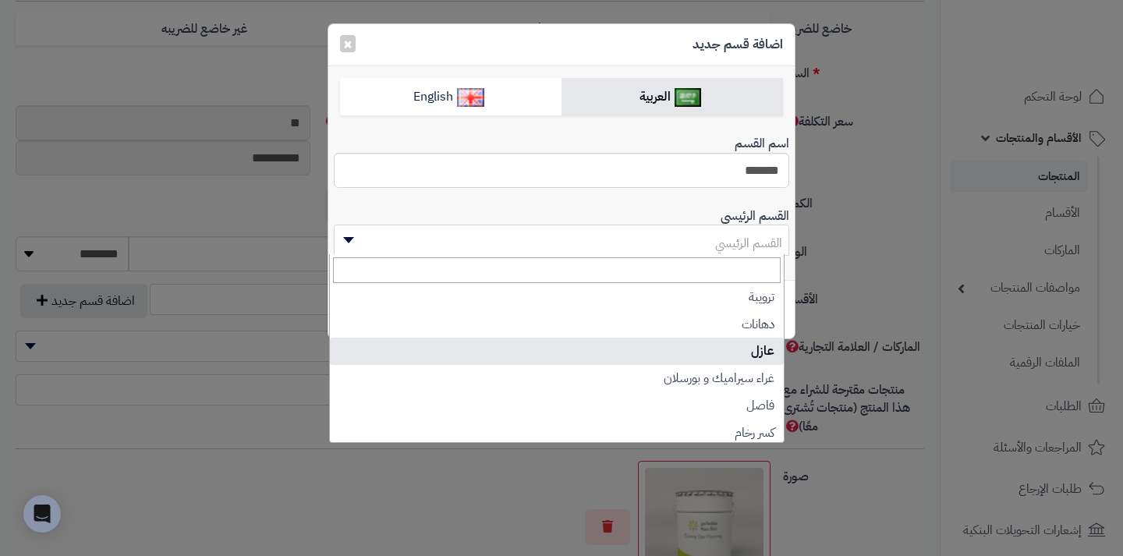
select select "***"
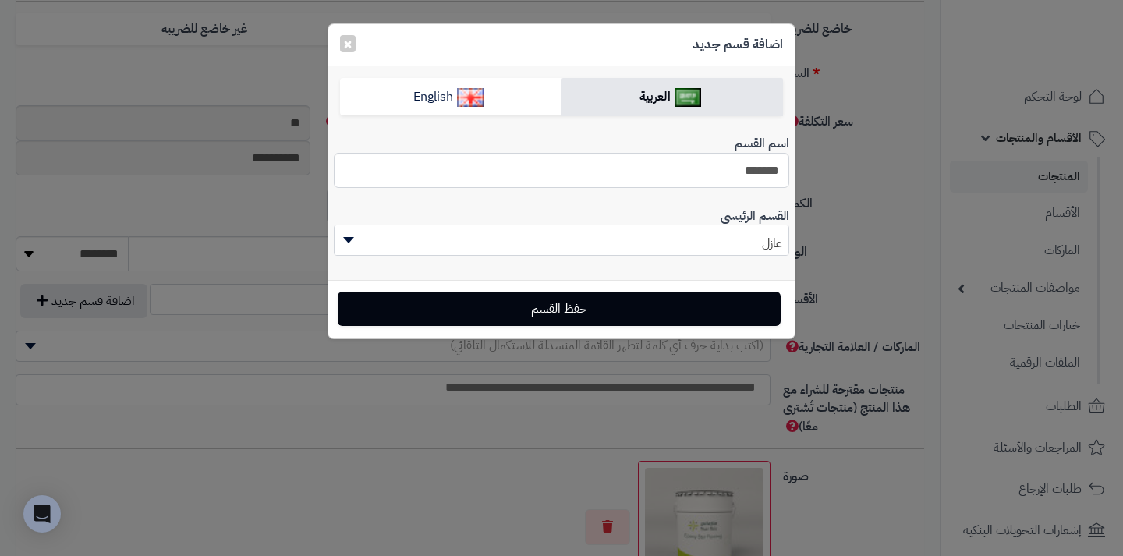
click at [639, 317] on button "حفظ القسم" at bounding box center [559, 309] width 443 height 34
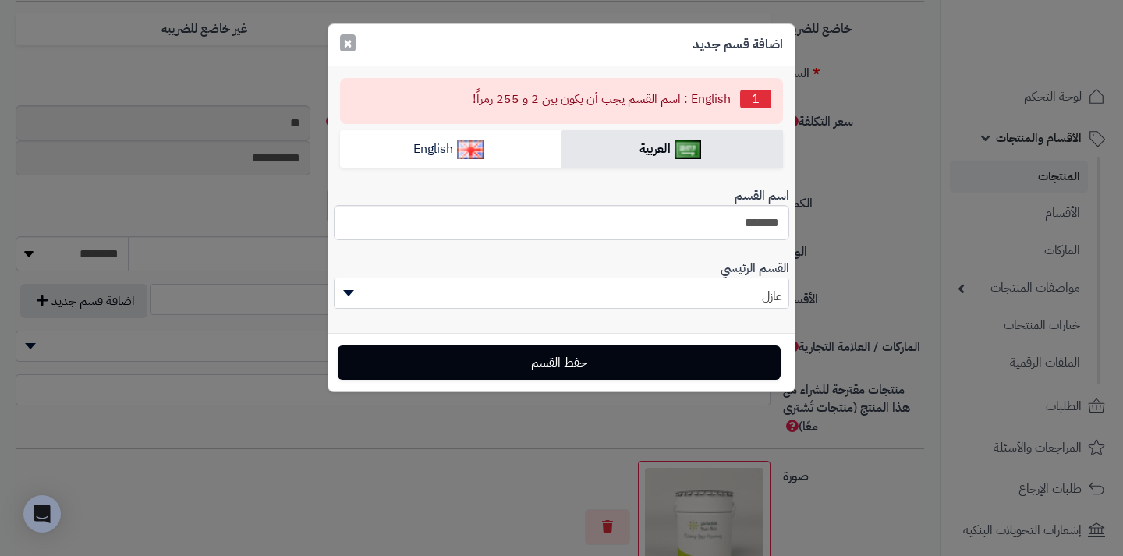
click at [345, 49] on button "×" at bounding box center [348, 42] width 16 height 17
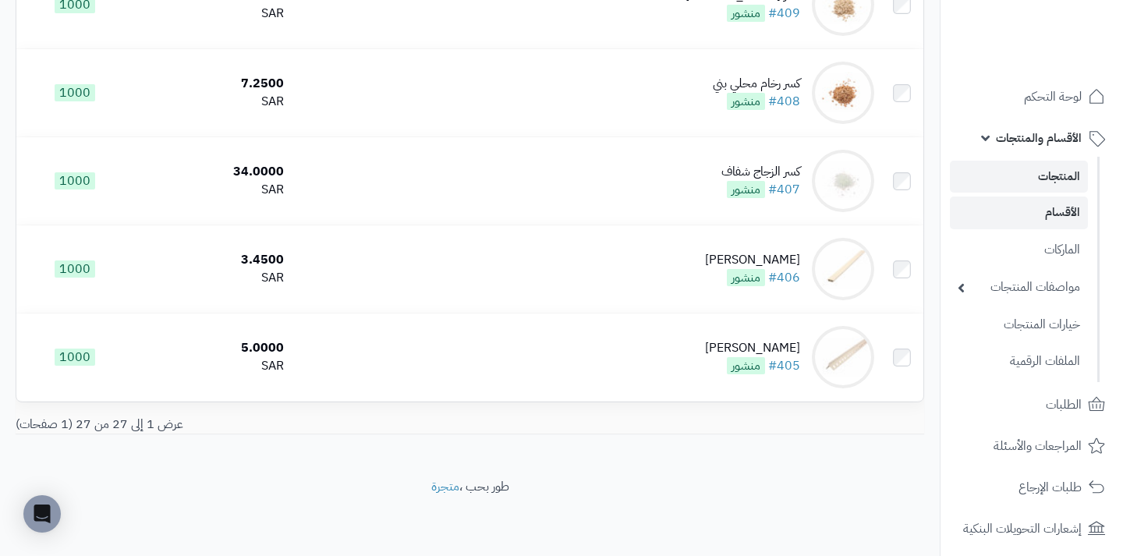
scroll to position [2194, 0]
click at [1032, 218] on link "الأقسام" at bounding box center [1019, 213] width 138 height 32
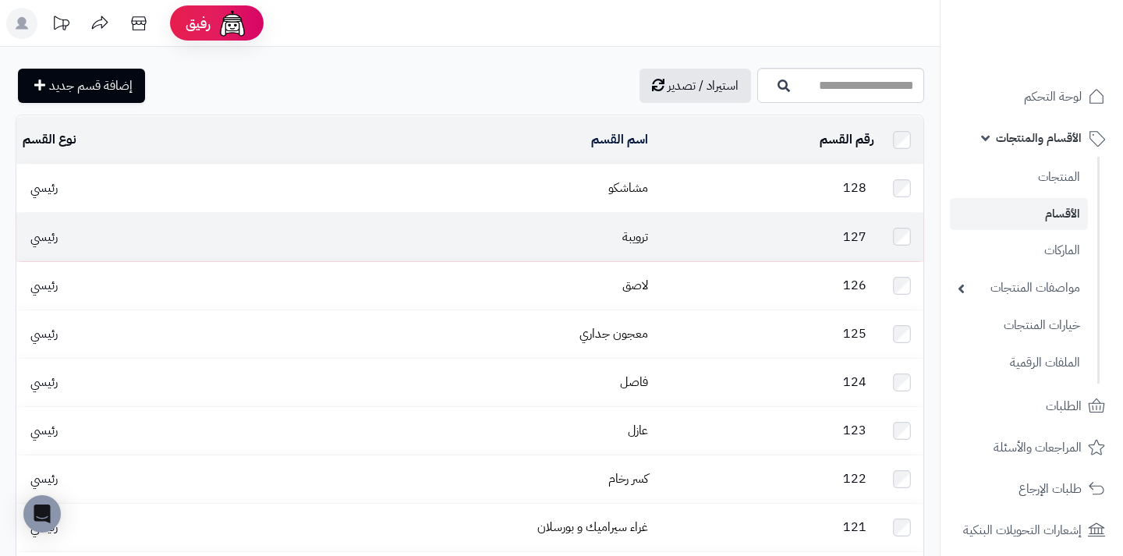
scroll to position [-3, 0]
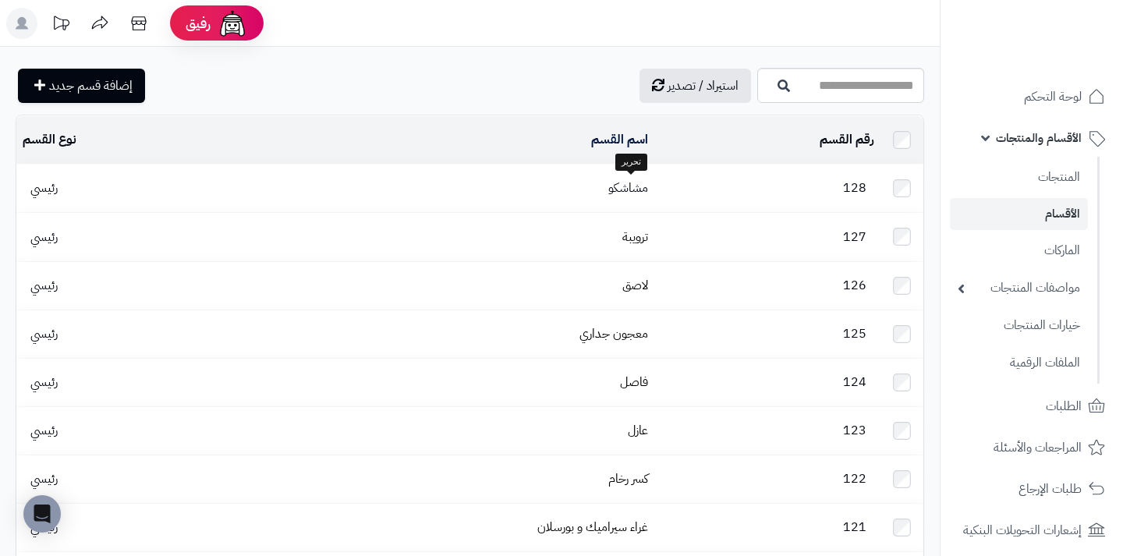
click at [626, 191] on link "مشاشكو" at bounding box center [628, 188] width 40 height 19
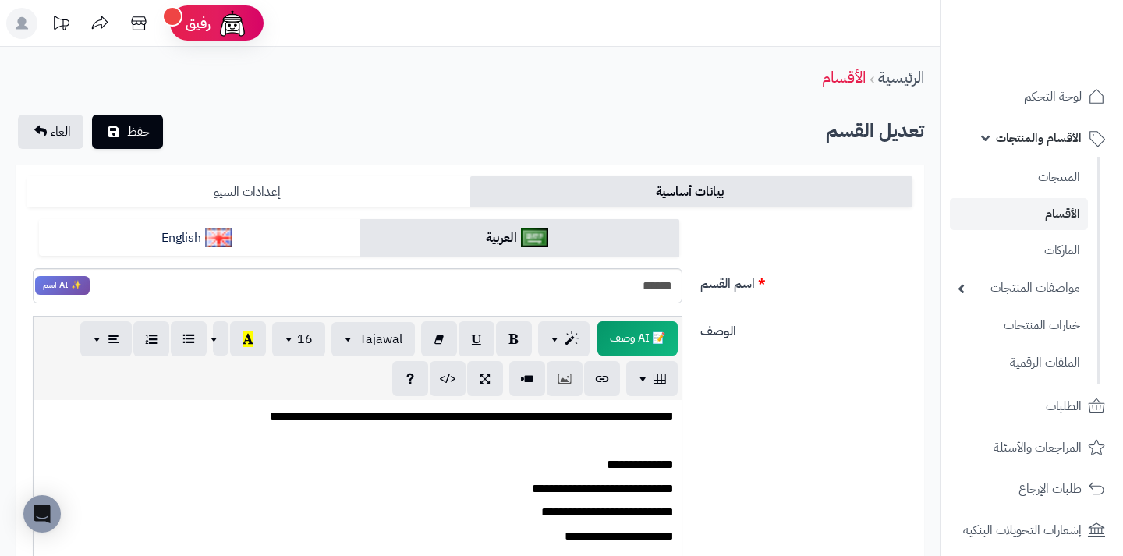
click at [247, 190] on link "إعدادات السيو" at bounding box center [248, 191] width 443 height 31
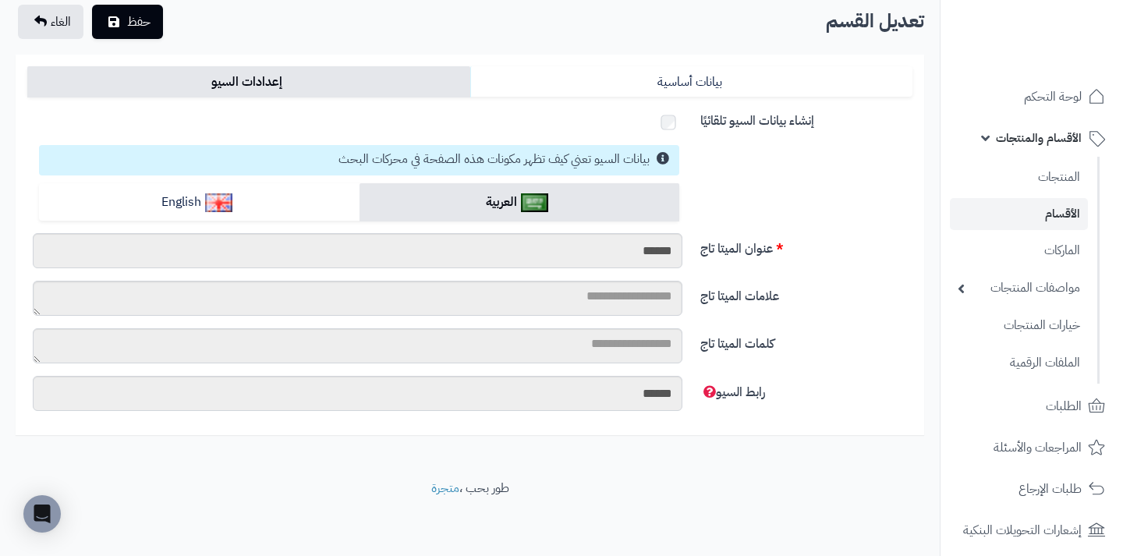
scroll to position [109, 0]
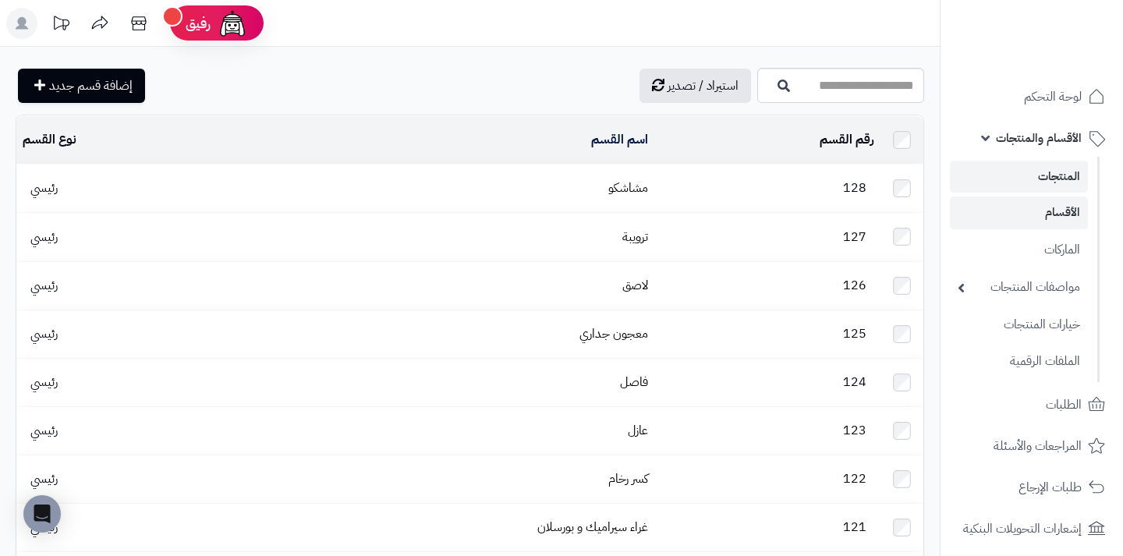
click at [1007, 183] on link "المنتجات" at bounding box center [1019, 177] width 138 height 32
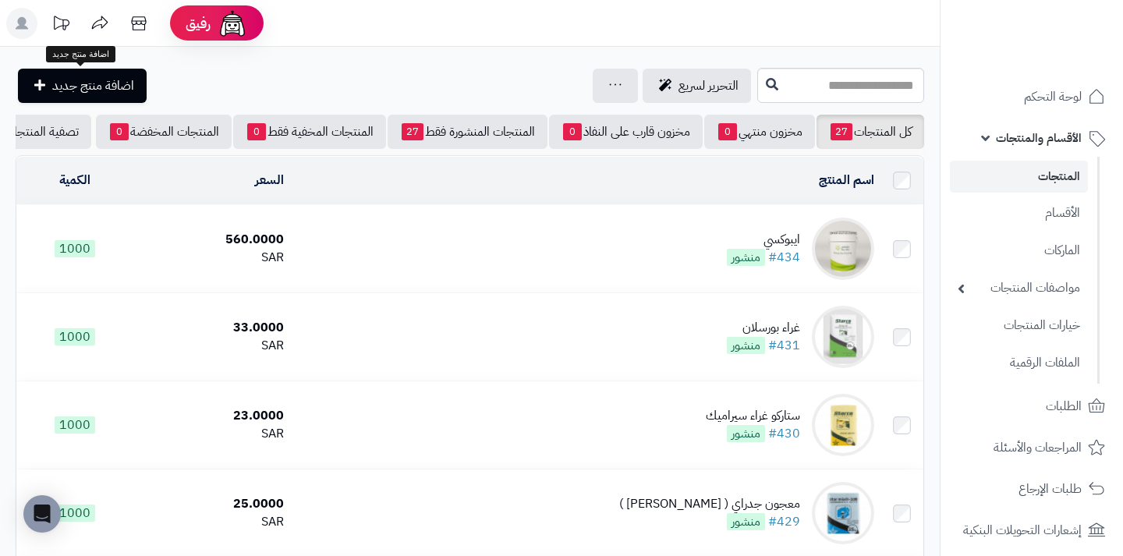
click at [86, 92] on span "اضافة منتج جديد" at bounding box center [93, 85] width 82 height 19
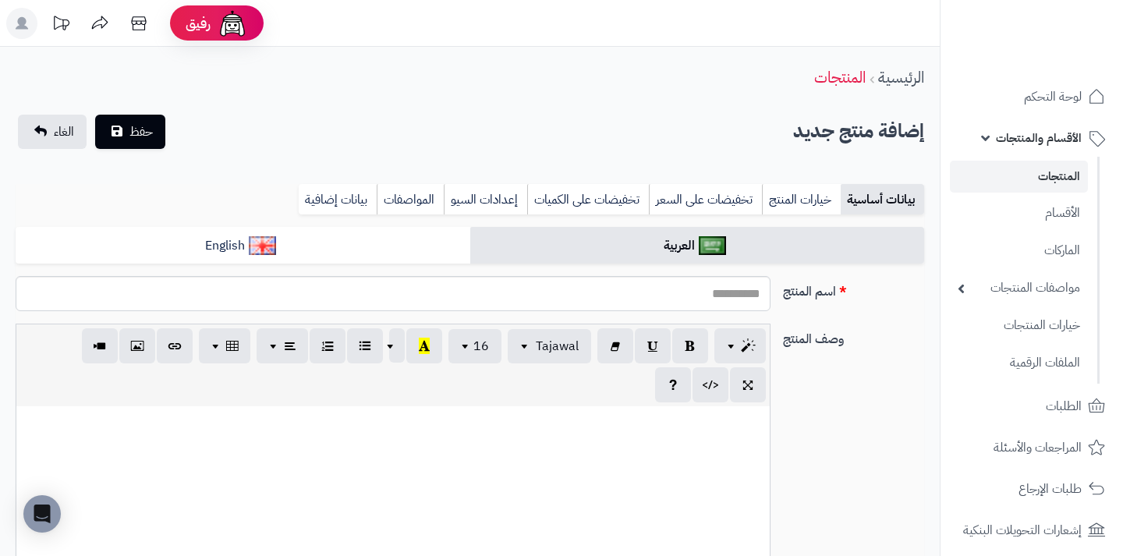
select select
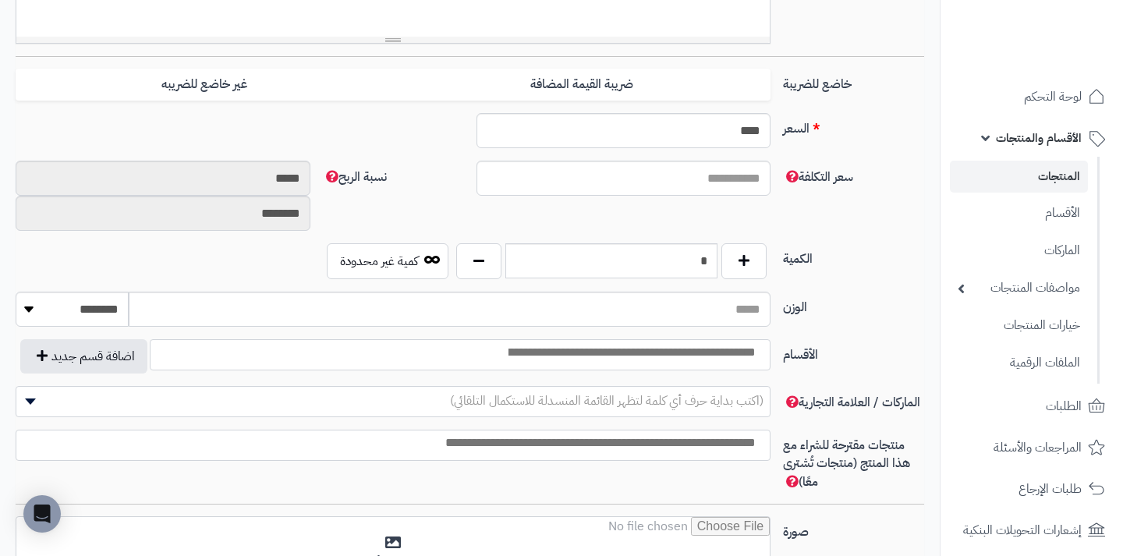
scroll to position [605, 0]
click at [1046, 210] on link "الأقسام" at bounding box center [1019, 213] width 138 height 32
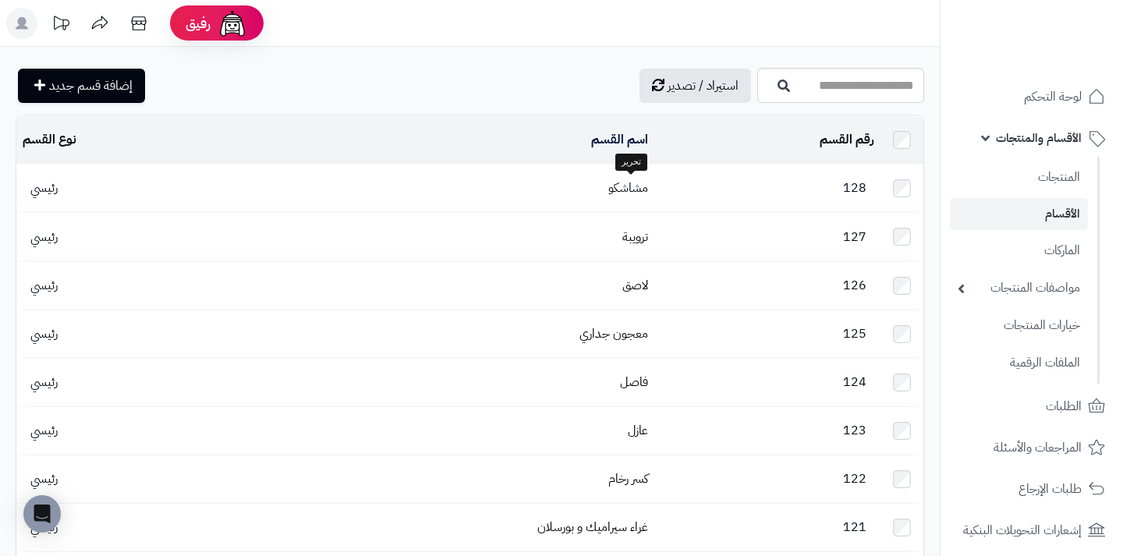
click at [627, 186] on link "مشاشكو" at bounding box center [628, 188] width 40 height 19
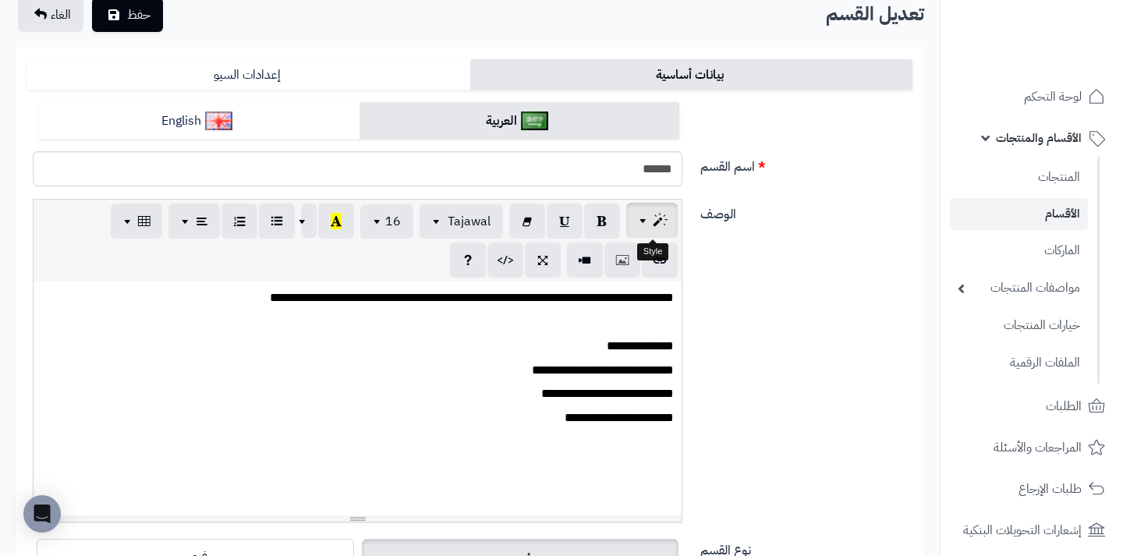
scroll to position [129, 0]
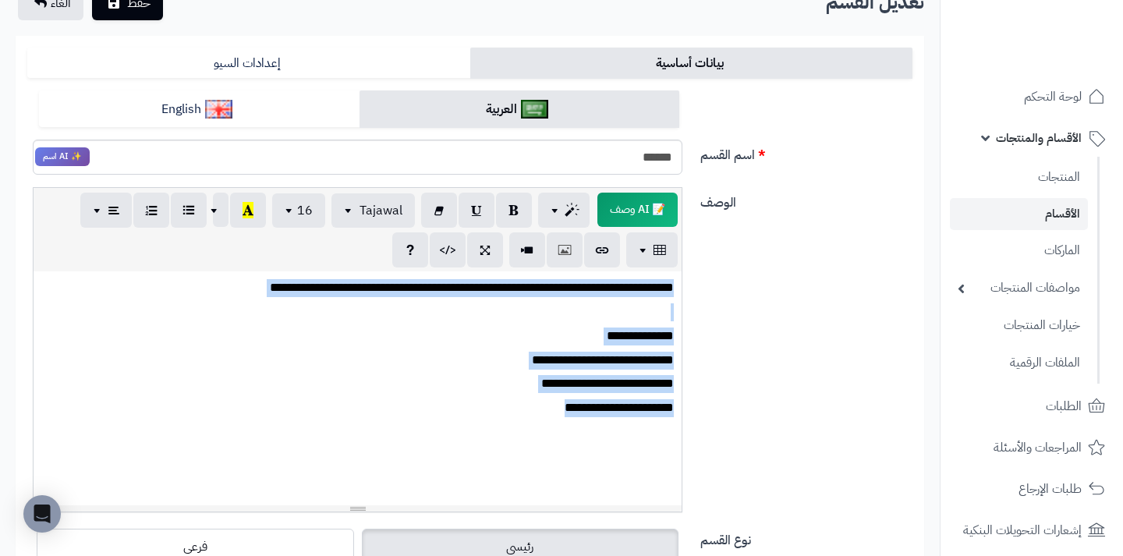
drag, startPoint x: 674, startPoint y: 287, endPoint x: 559, endPoint y: 427, distance: 180.7
click at [559, 427] on div "**********" at bounding box center [358, 388] width 648 height 234
copy div "**********"
click at [1042, 172] on link "المنتجات" at bounding box center [1019, 177] width 138 height 32
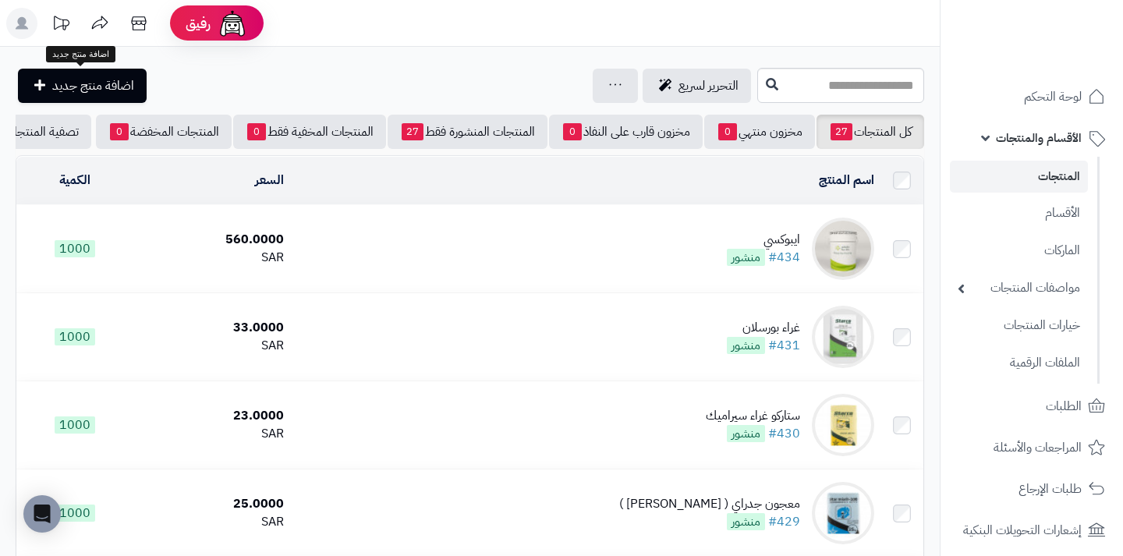
click at [68, 87] on span "اضافة منتج جديد" at bounding box center [93, 85] width 82 height 19
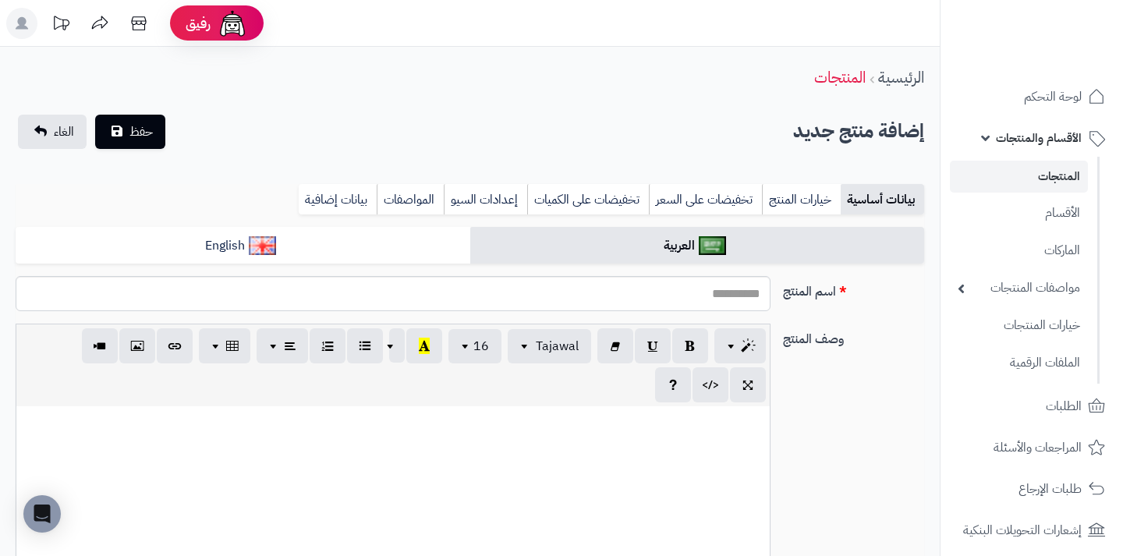
select select
click at [652, 291] on input "اسم المنتج" at bounding box center [393, 293] width 755 height 35
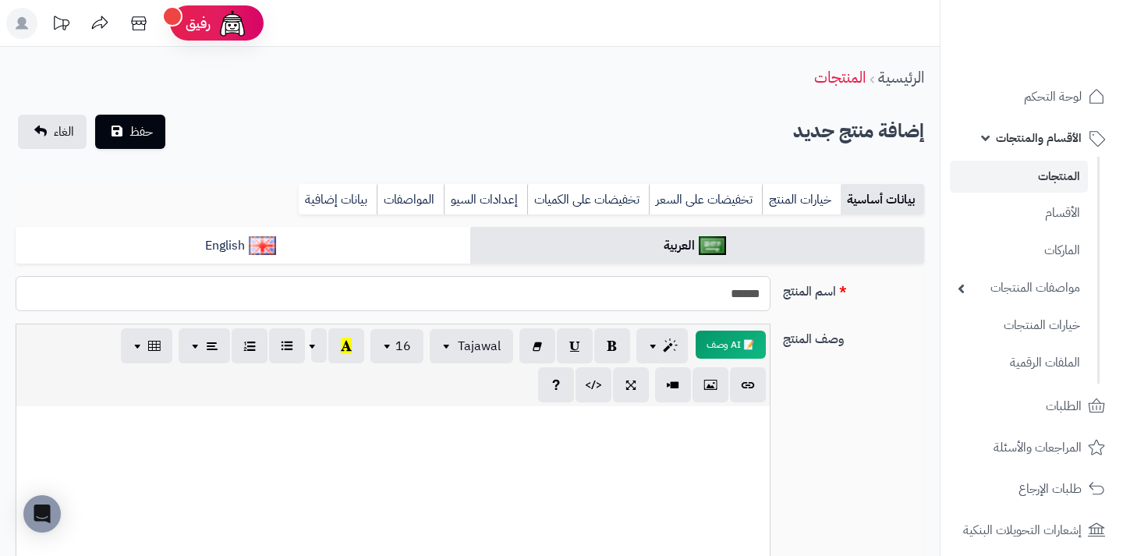
type input "******"
click at [651, 450] on div at bounding box center [393, 523] width 754 height 234
paste div
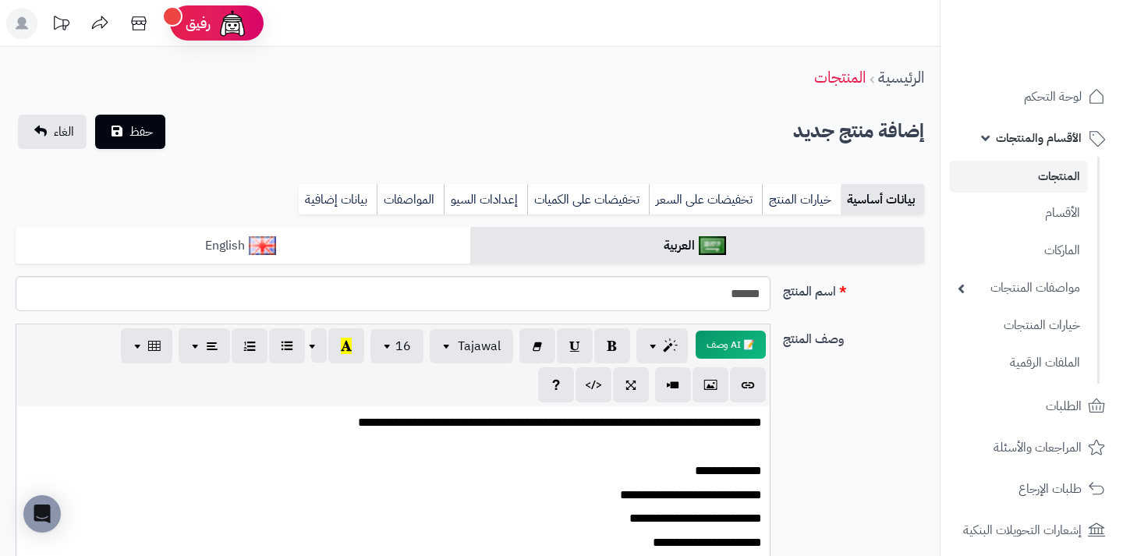
click at [279, 255] on link "English" at bounding box center [243, 246] width 455 height 38
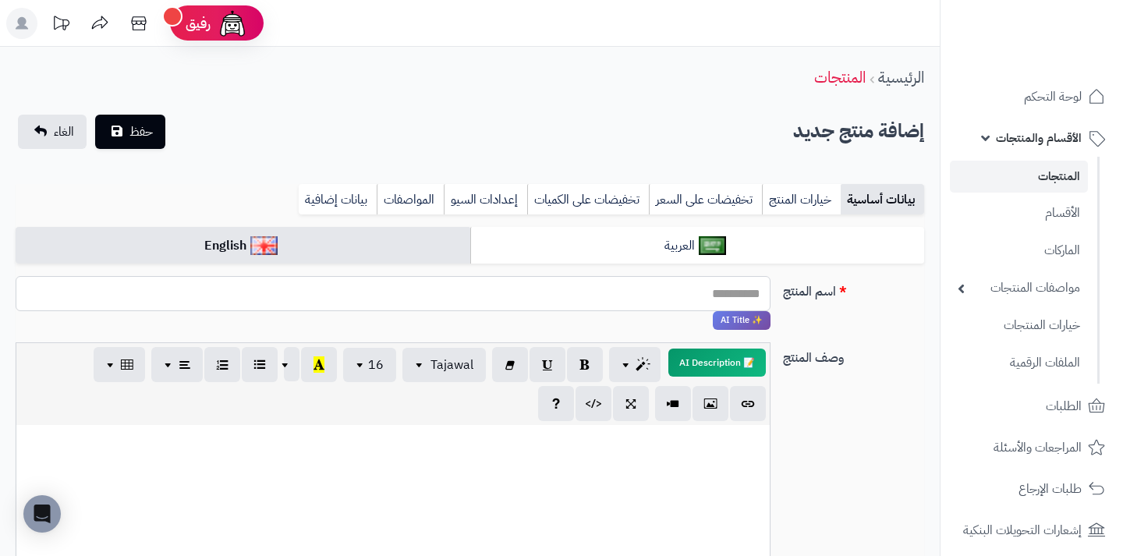
click at [729, 293] on input "اسم المنتج" at bounding box center [393, 293] width 755 height 35
type input "******"
click at [721, 465] on div at bounding box center [393, 542] width 754 height 234
paste div
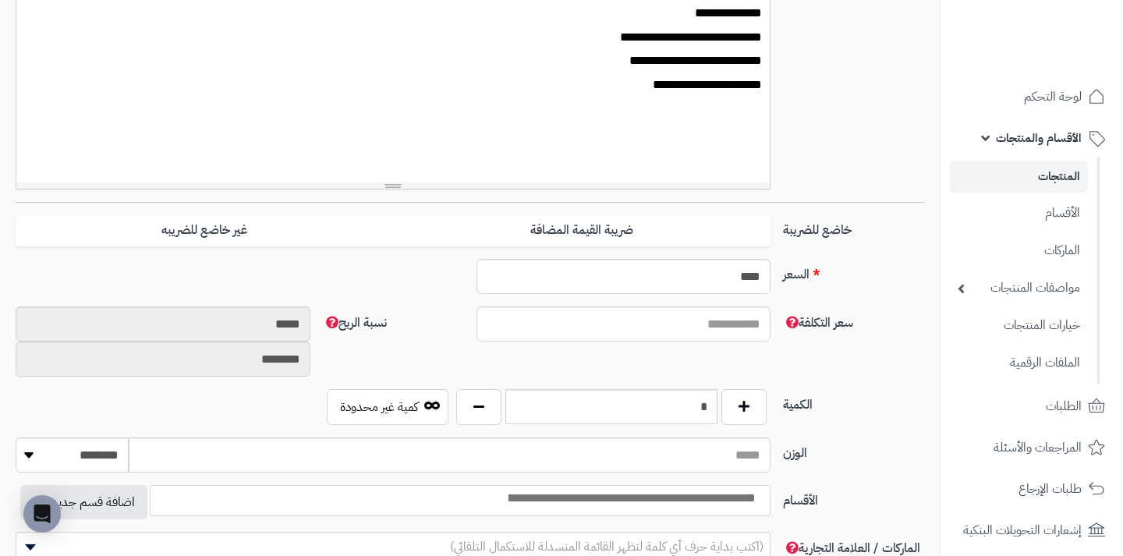
scroll to position [477, -32]
drag, startPoint x: 748, startPoint y: 273, endPoint x: 798, endPoint y: 274, distance: 49.9
click at [772, 274] on input "****" at bounding box center [624, 275] width 295 height 35
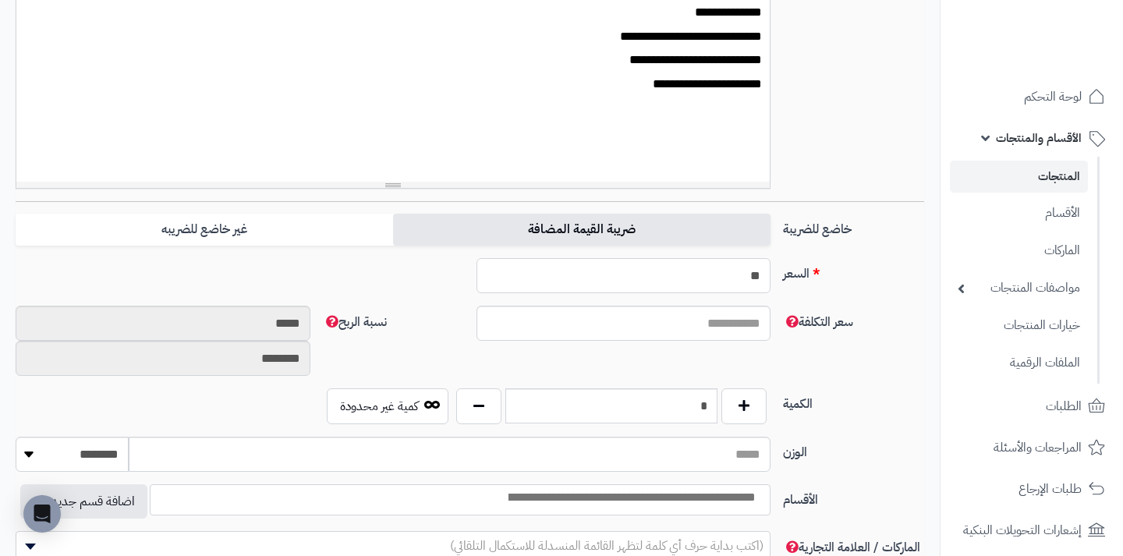
type input "**"
click at [637, 229] on label "ضريبة القيمة المضافة" at bounding box center [582, 230] width 378 height 32
type input "*****"
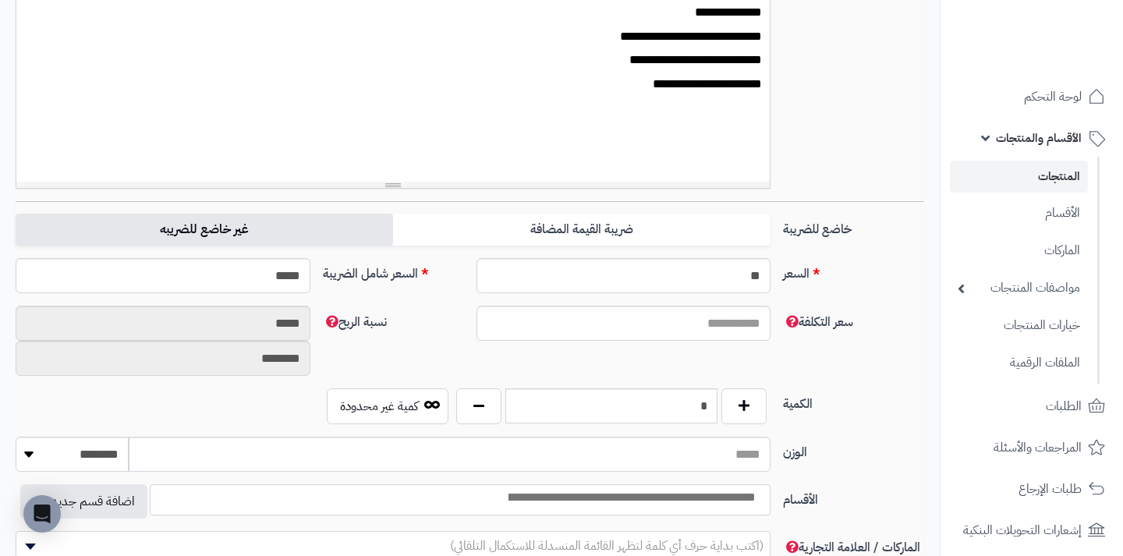
click at [304, 230] on label "غير خاضع للضريبه" at bounding box center [205, 230] width 378 height 32
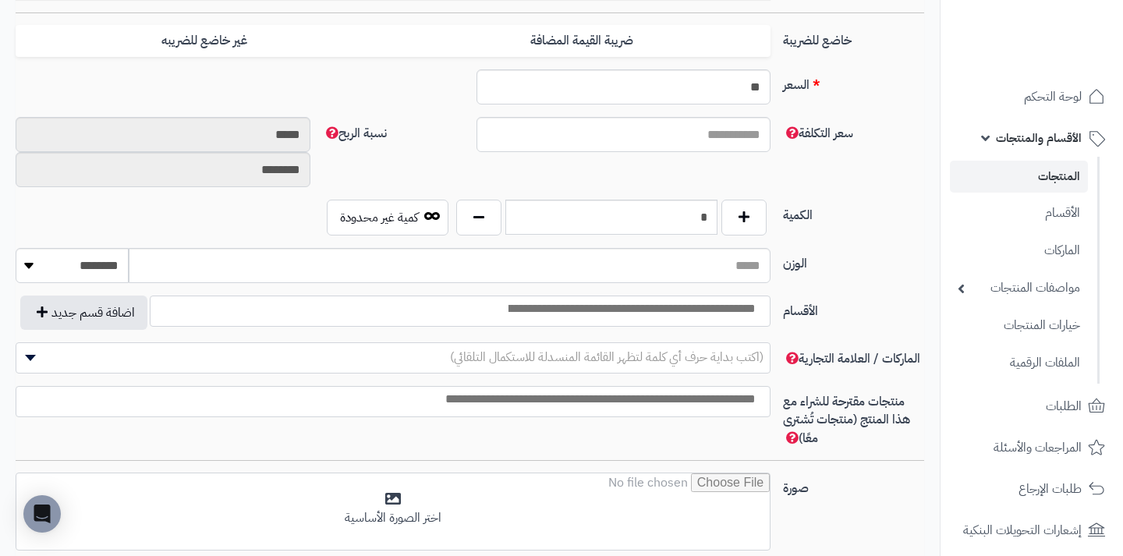
scroll to position [670, -32]
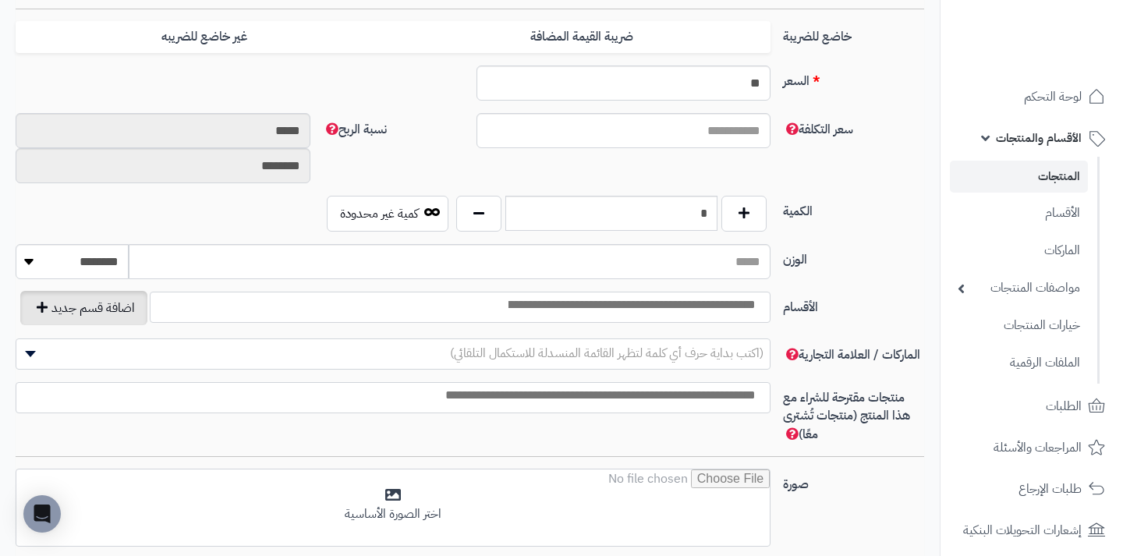
click at [102, 308] on button "اضافة قسم جديد" at bounding box center [83, 308] width 127 height 34
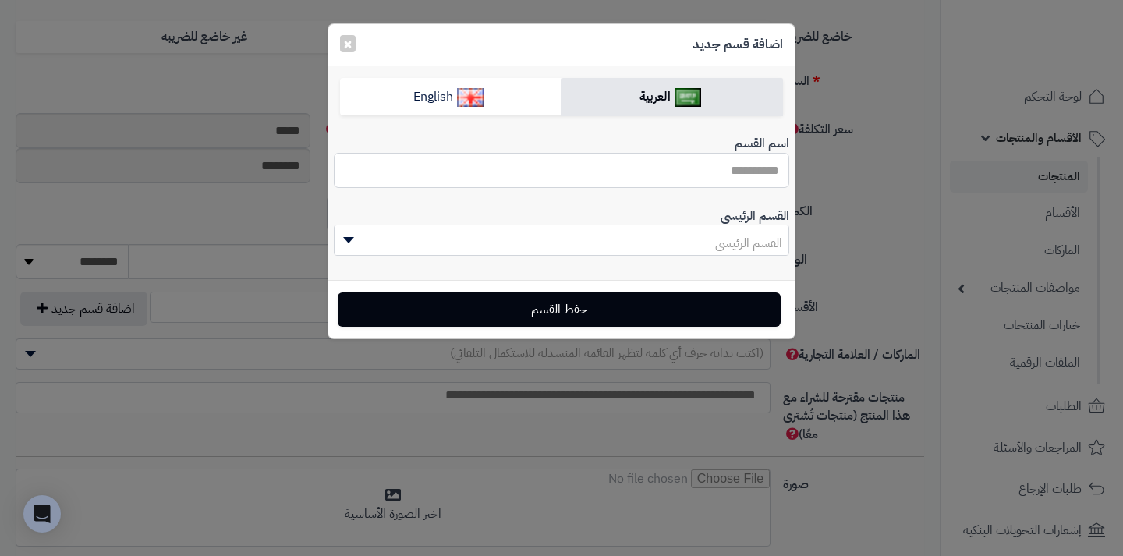
click at [683, 176] on input "اسم القسم" at bounding box center [562, 170] width 456 height 35
type input "*"
type input "******"
click at [646, 238] on span "القسم الرئيسي" at bounding box center [562, 243] width 454 height 31
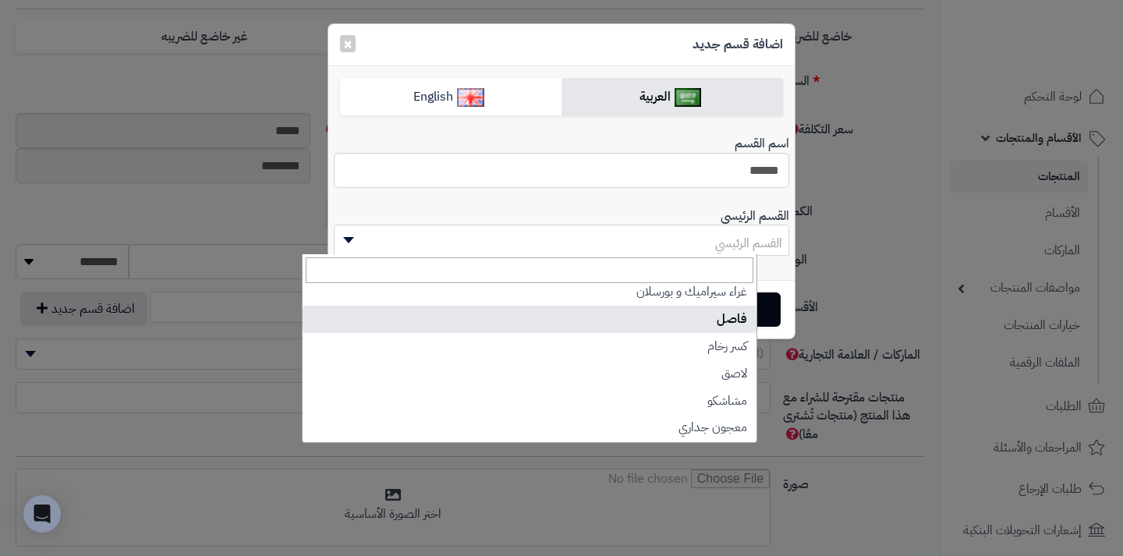
scroll to position [83, 0]
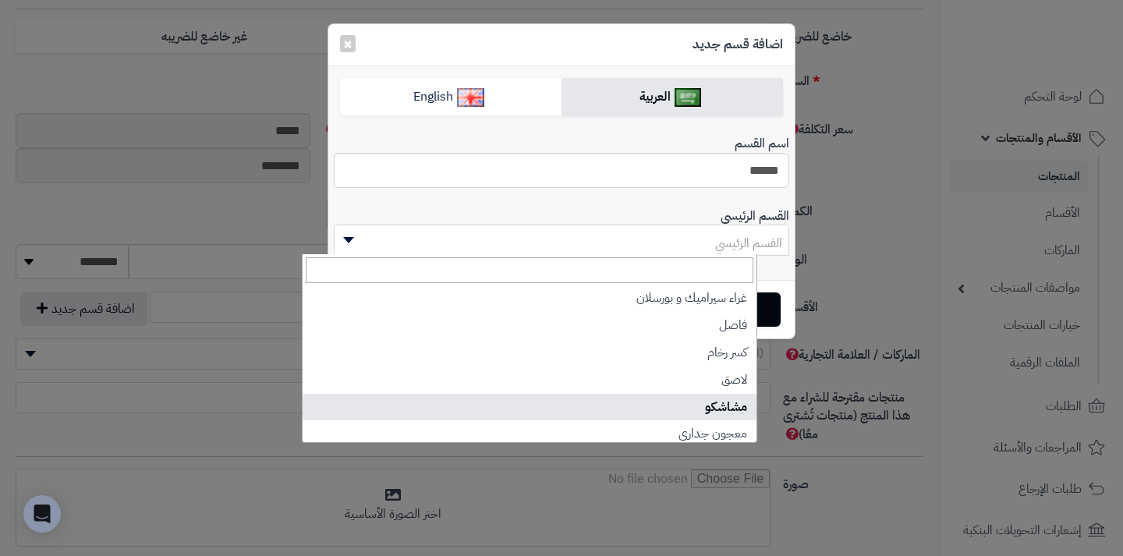
select select "***"
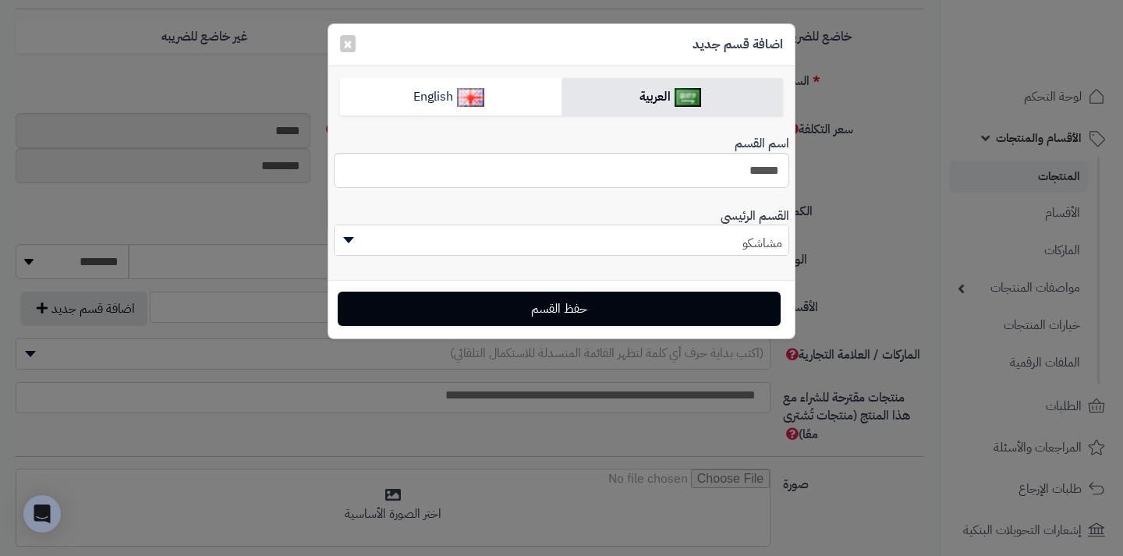
click at [612, 310] on button "حفظ القسم" at bounding box center [559, 309] width 443 height 34
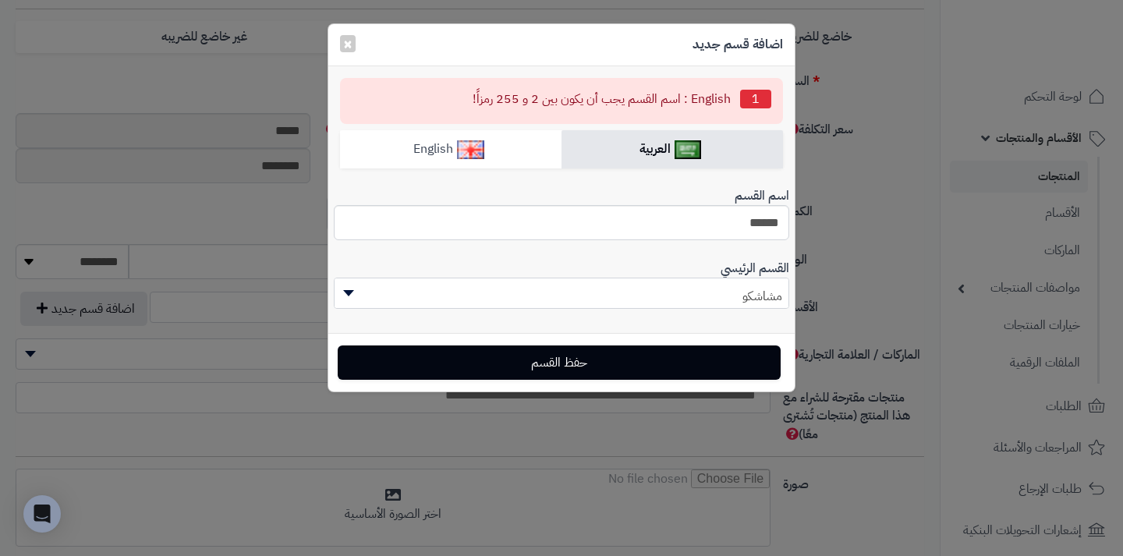
click at [471, 155] on img at bounding box center [470, 149] width 27 height 19
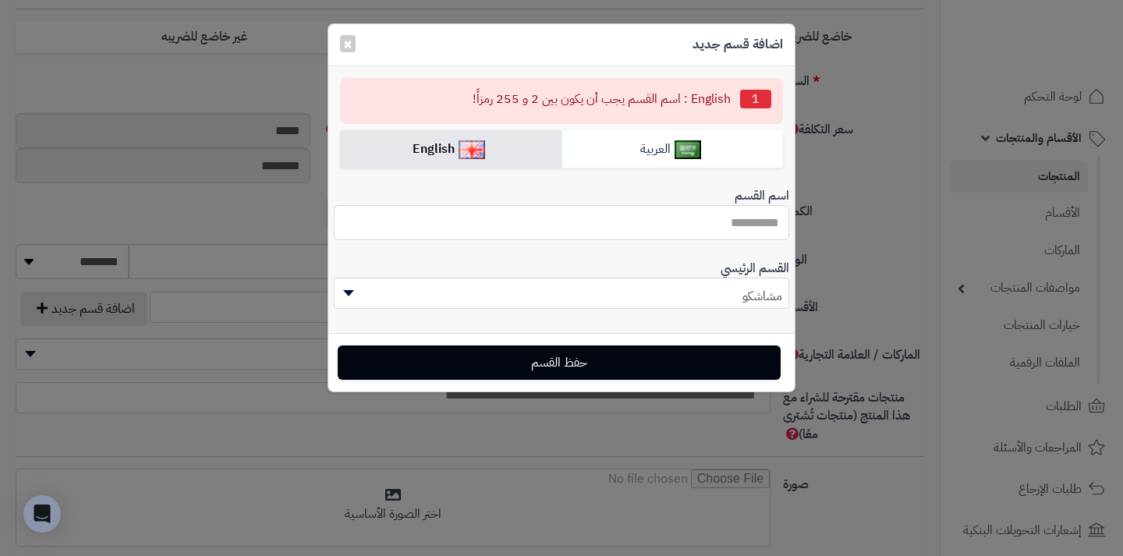
click at [722, 231] on input "اسم القسم" at bounding box center [562, 222] width 456 height 35
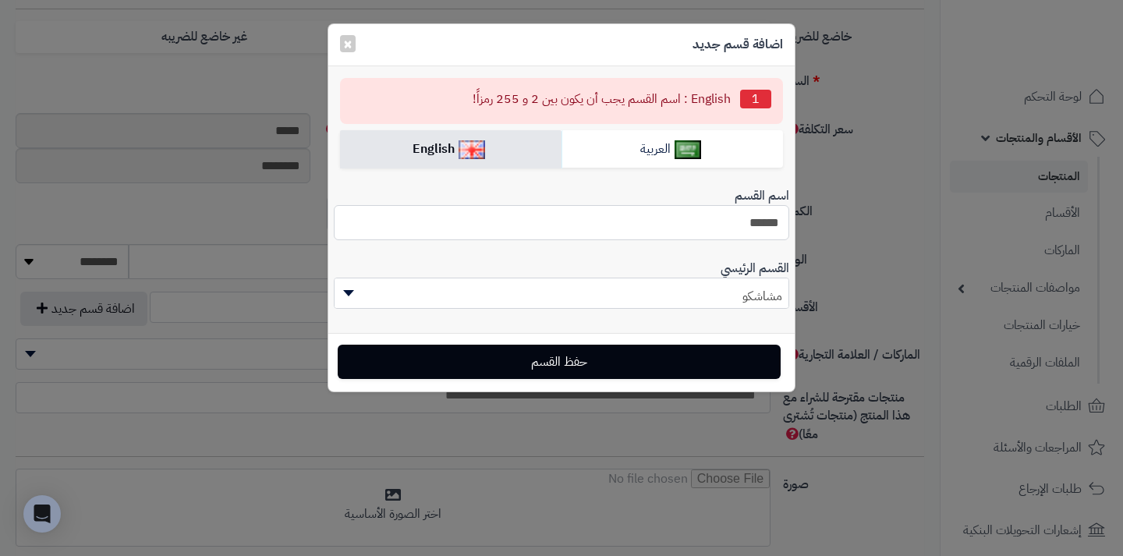
type input "******"
click at [702, 362] on button "حفظ القسم" at bounding box center [559, 362] width 443 height 34
select select "***"
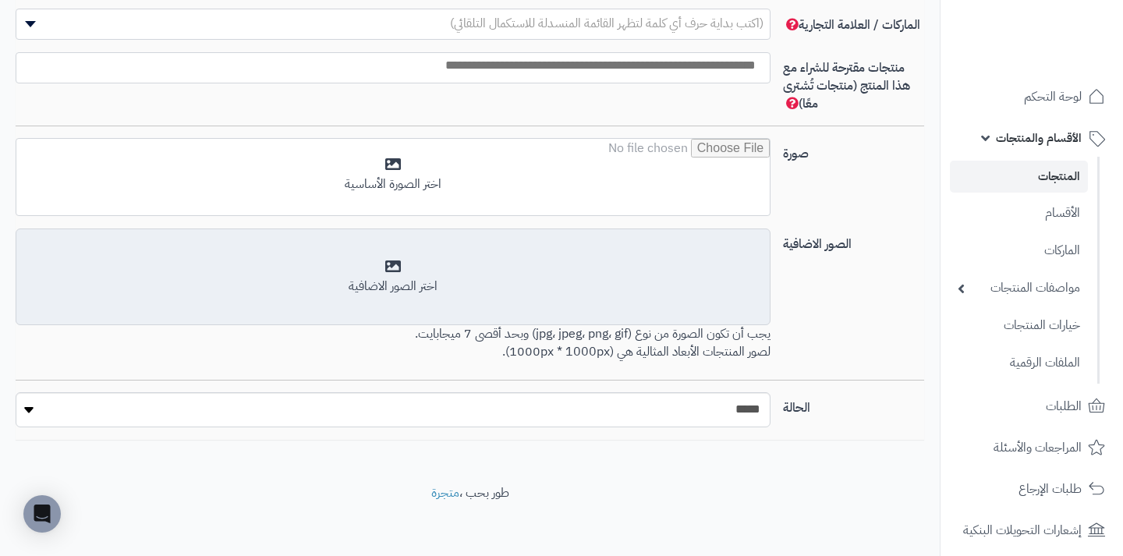
scroll to position [1002, -32]
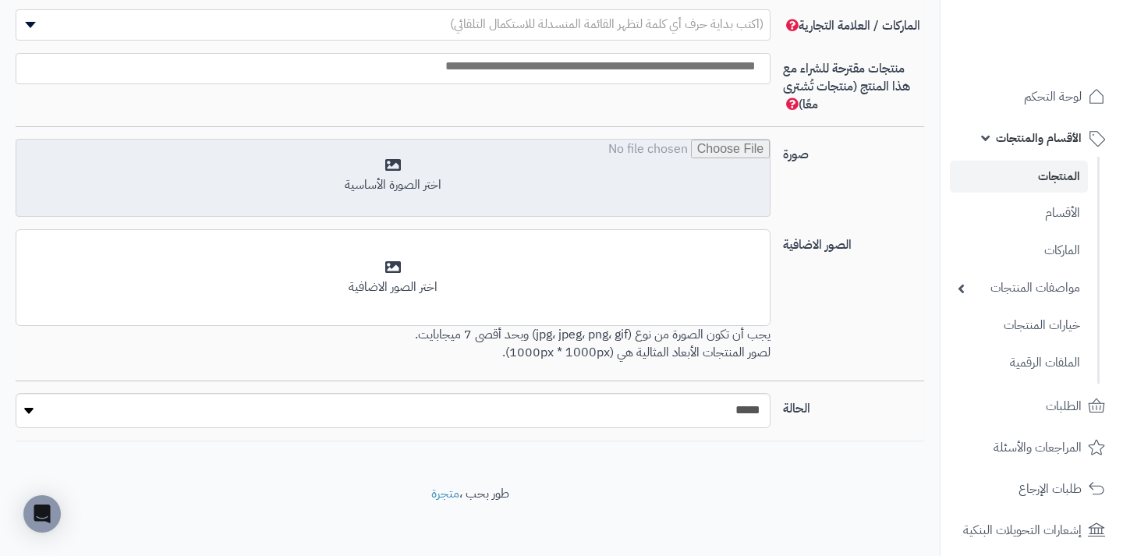
click at [436, 184] on input "file" at bounding box center [393, 179] width 754 height 78
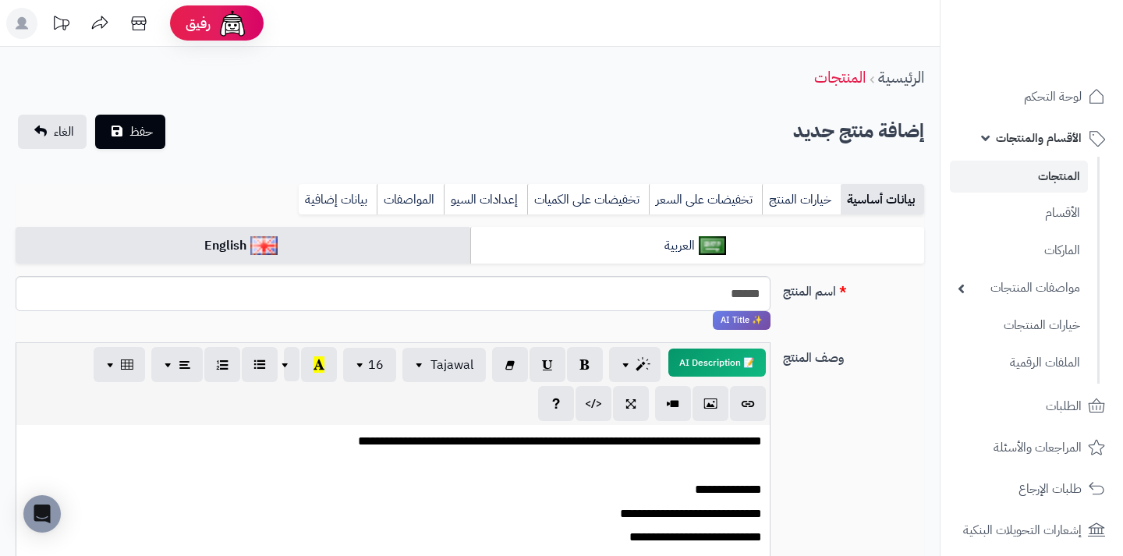
scroll to position [0, -32]
click at [153, 126] on span "حفظ" at bounding box center [141, 131] width 23 height 19
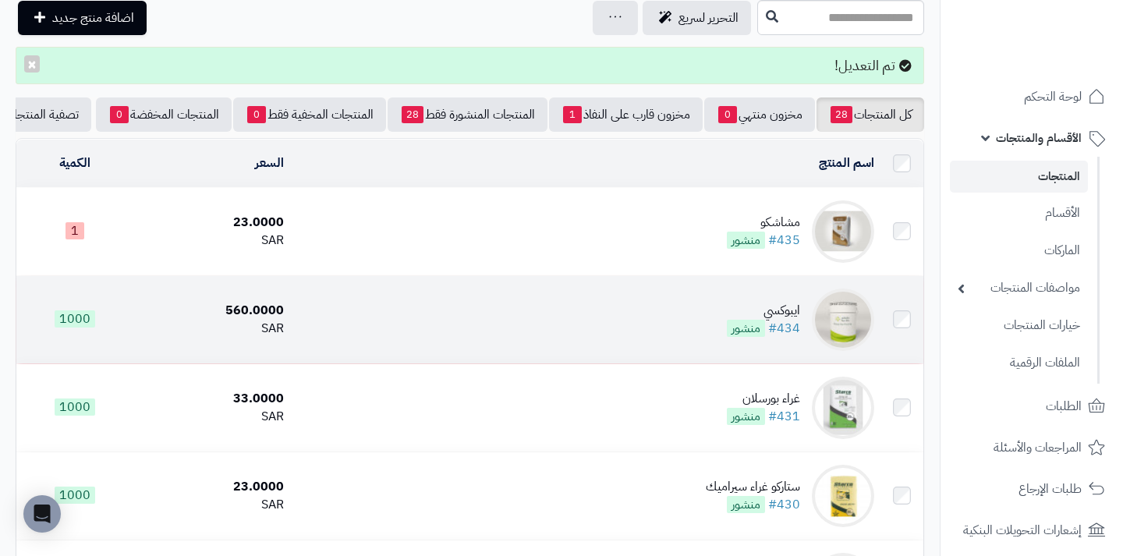
scroll to position [74, 0]
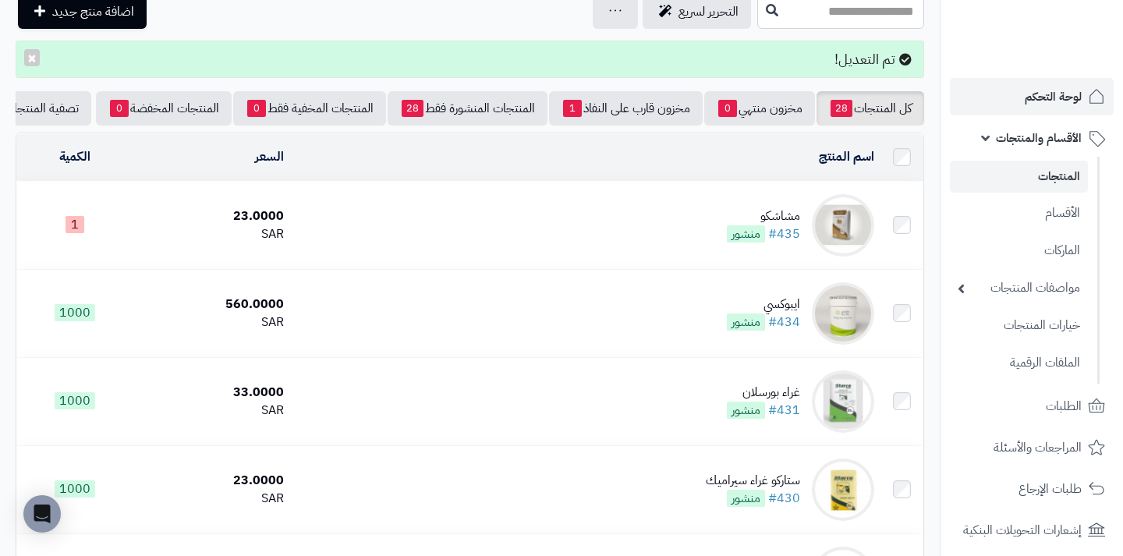
click at [1045, 100] on span "لوحة التحكم" at bounding box center [1053, 97] width 57 height 22
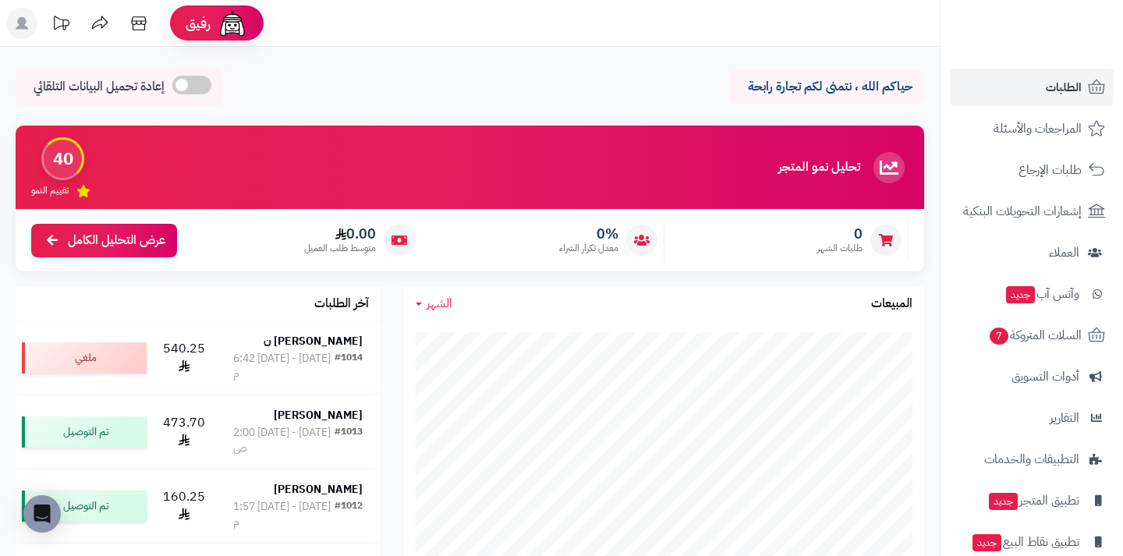
click at [1042, 101] on link "الطلبات" at bounding box center [1032, 87] width 164 height 37
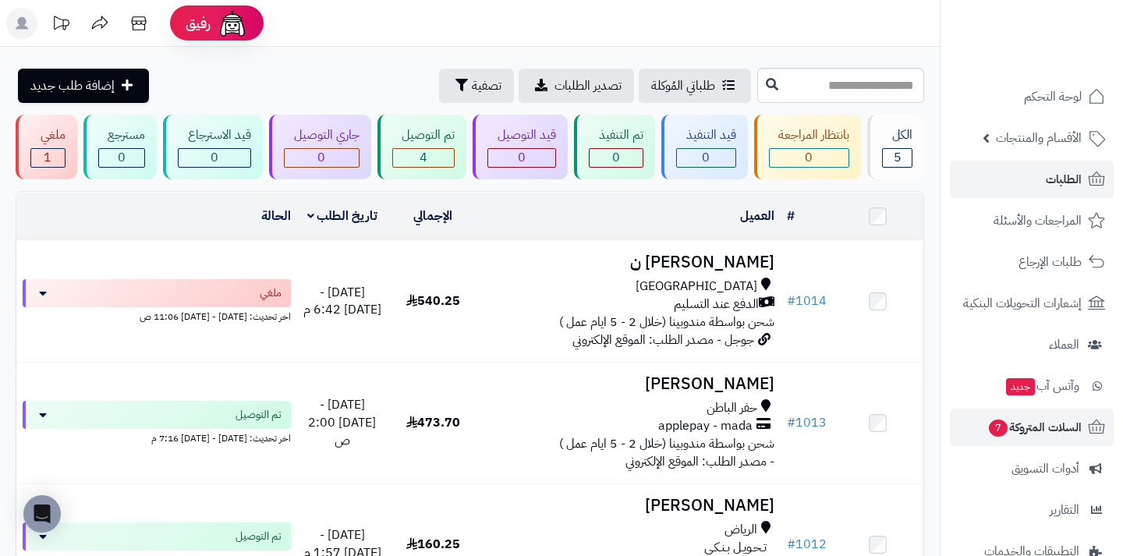
click at [1034, 433] on span "السلات المتروكة 7" at bounding box center [1035, 428] width 94 height 22
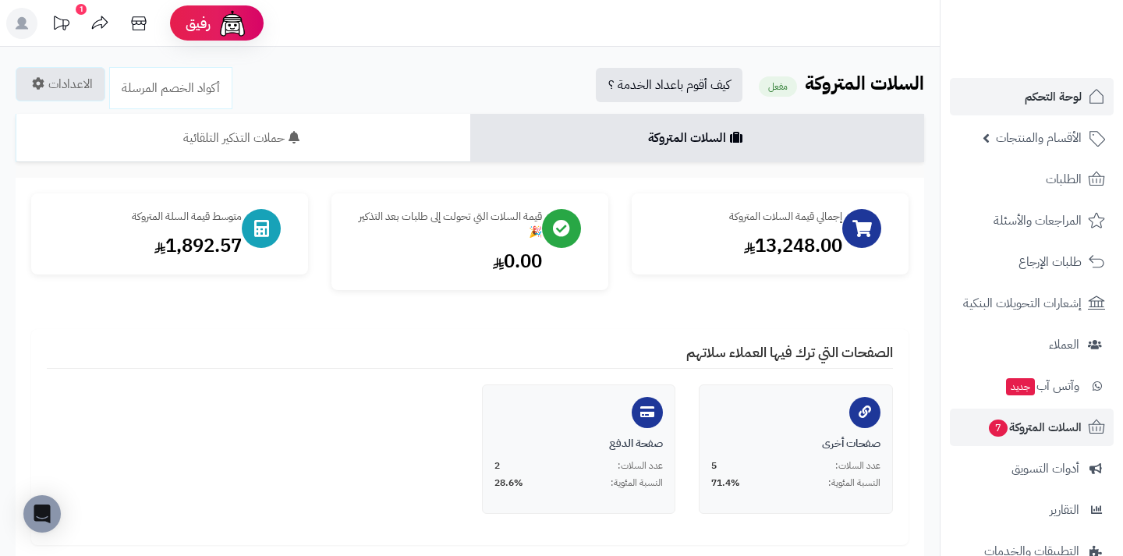
click at [1043, 98] on span "لوحة التحكم" at bounding box center [1053, 97] width 57 height 22
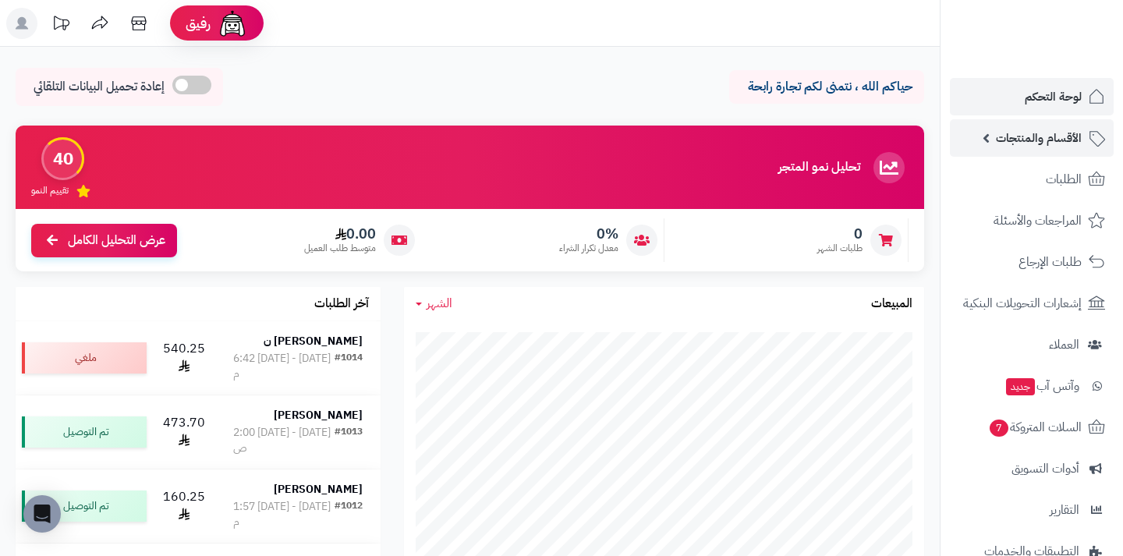
click at [1063, 142] on span "الأقسام والمنتجات" at bounding box center [1039, 138] width 86 height 22
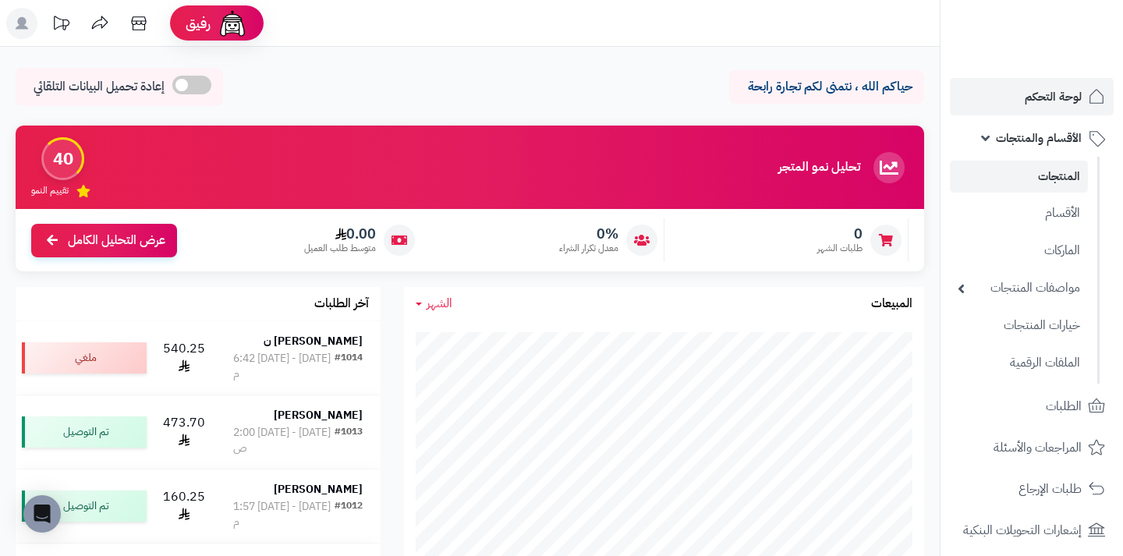
click at [1057, 169] on link "المنتجات" at bounding box center [1019, 177] width 138 height 32
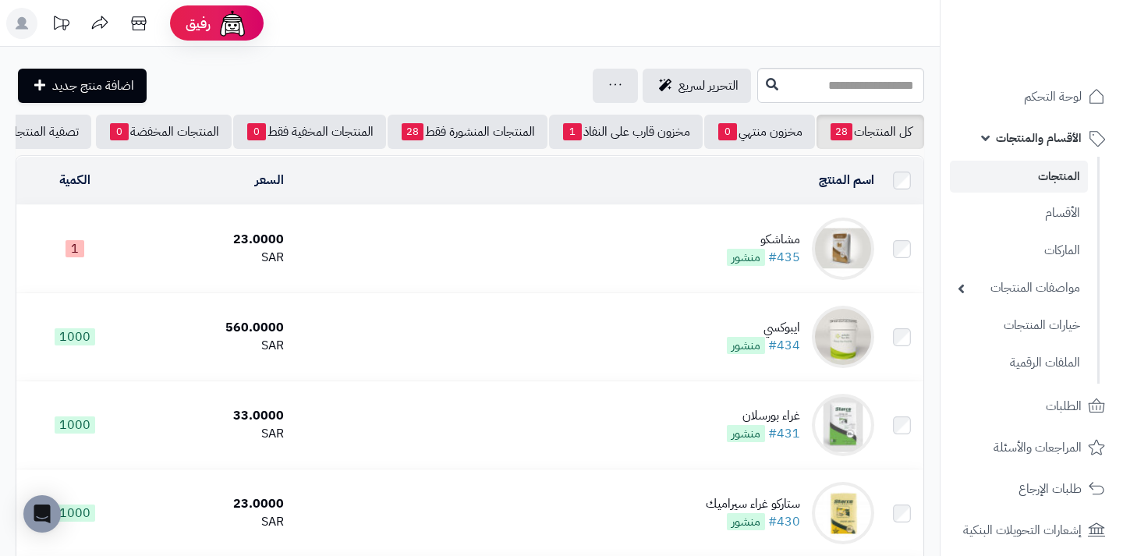
click at [792, 236] on div "مشاشكو" at bounding box center [763, 240] width 73 height 18
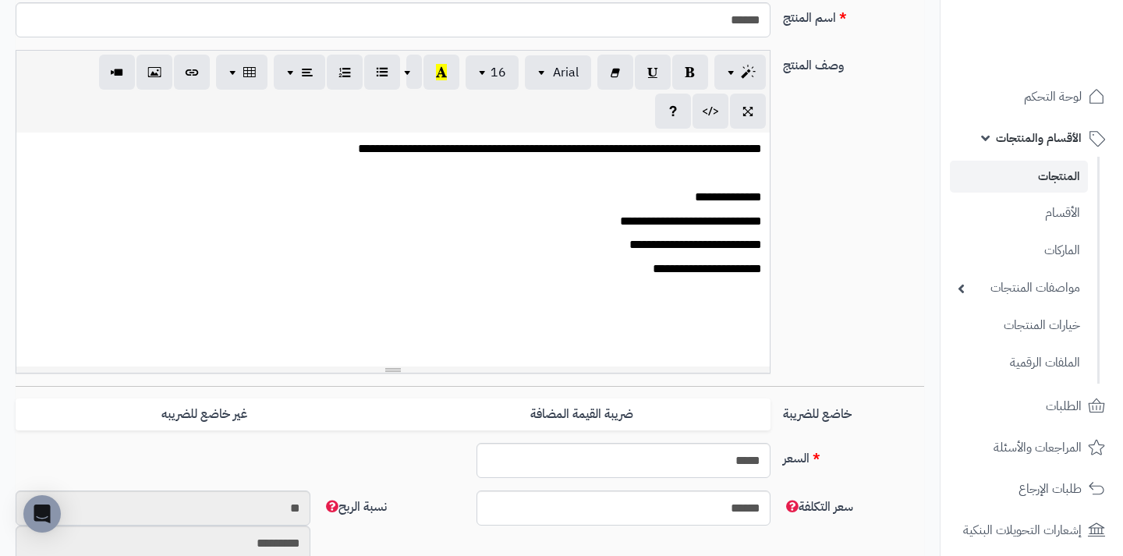
scroll to position [312, 0]
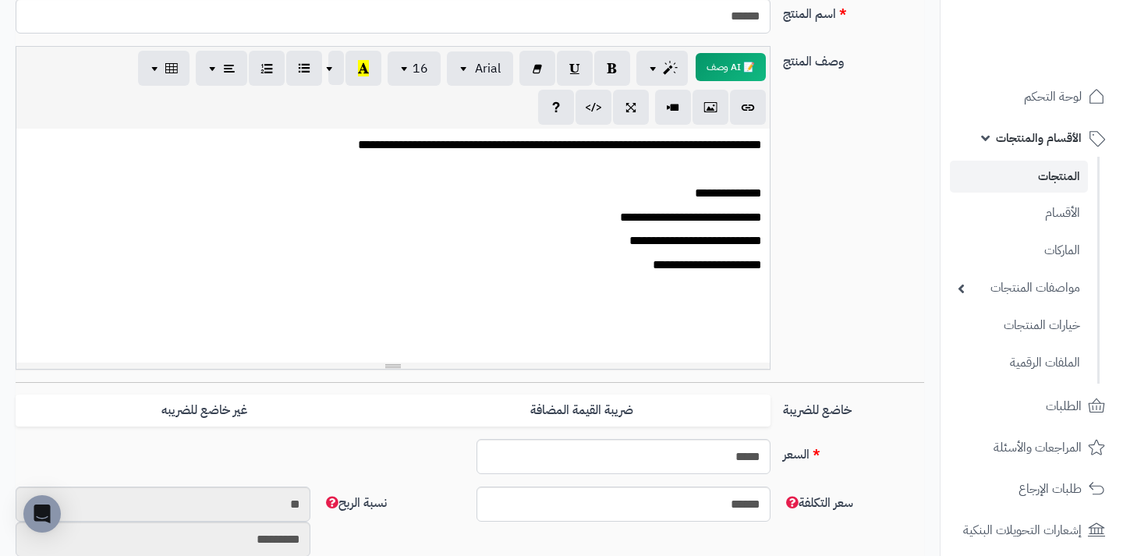
click at [719, 270] on p "**********" at bounding box center [393, 265] width 738 height 17
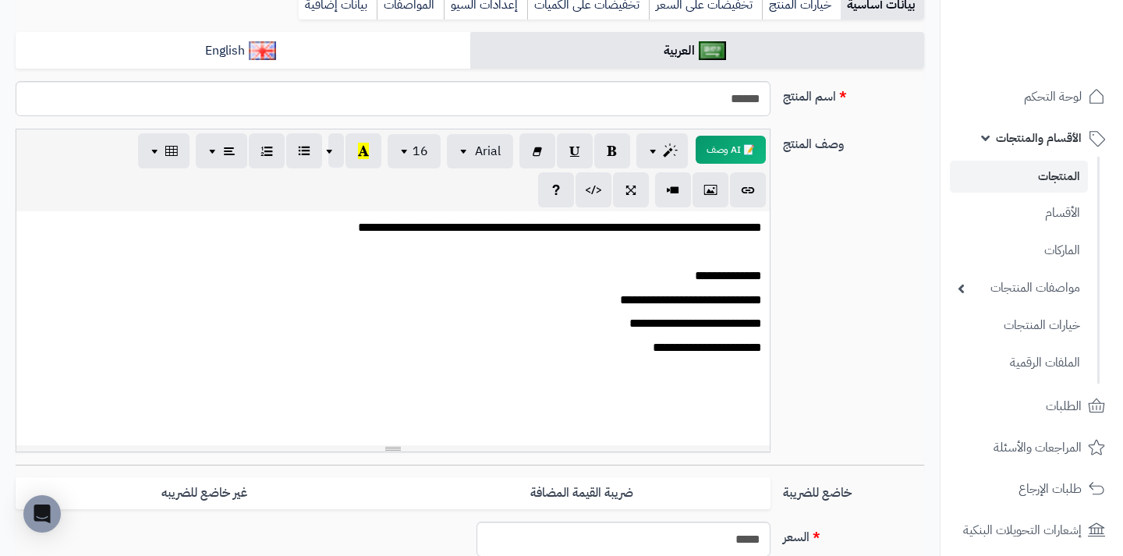
scroll to position [211, 0]
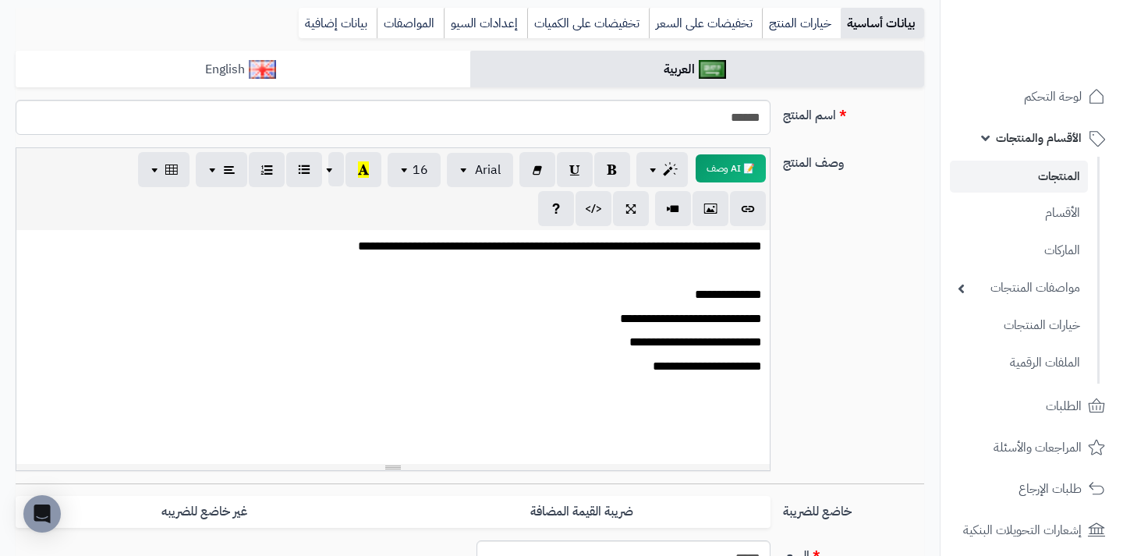
click at [295, 79] on link "English" at bounding box center [243, 70] width 455 height 38
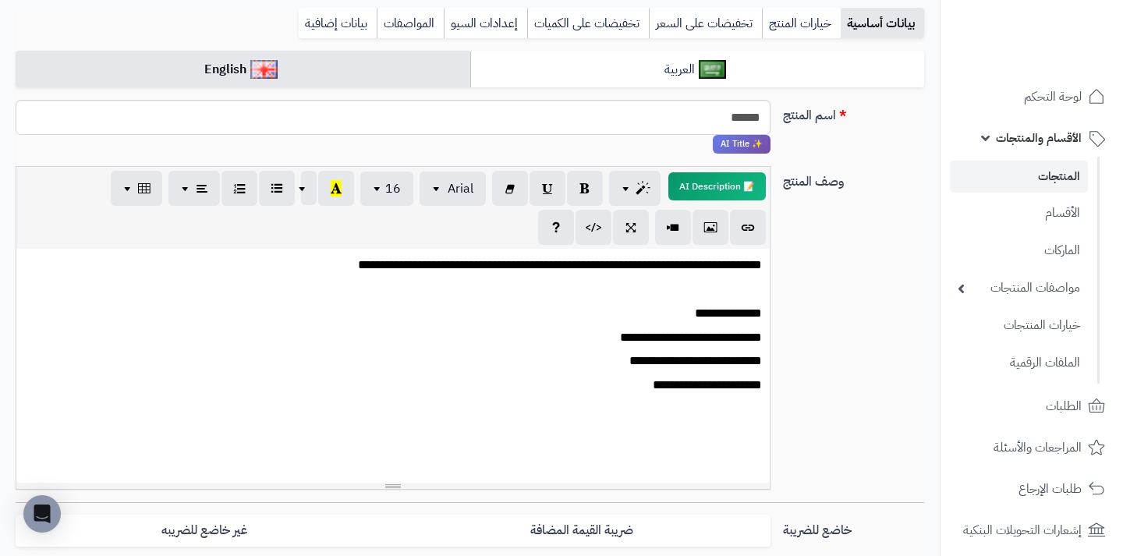
click at [718, 384] on p "**********" at bounding box center [393, 385] width 738 height 17
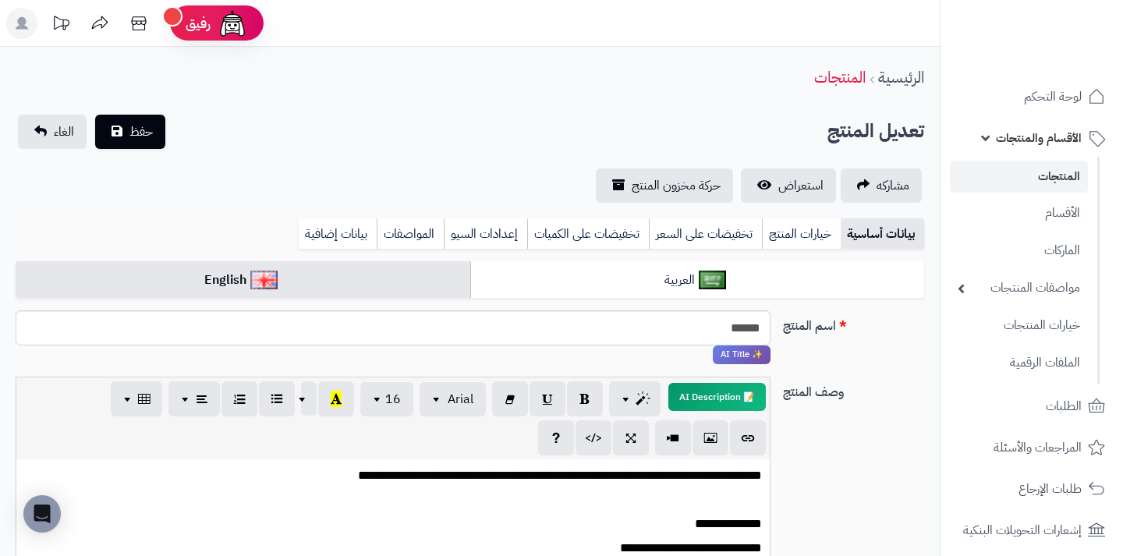
scroll to position [0, 0]
click at [139, 143] on button "حفظ" at bounding box center [130, 131] width 70 height 34
